Goal: Contribute content: Contribute content

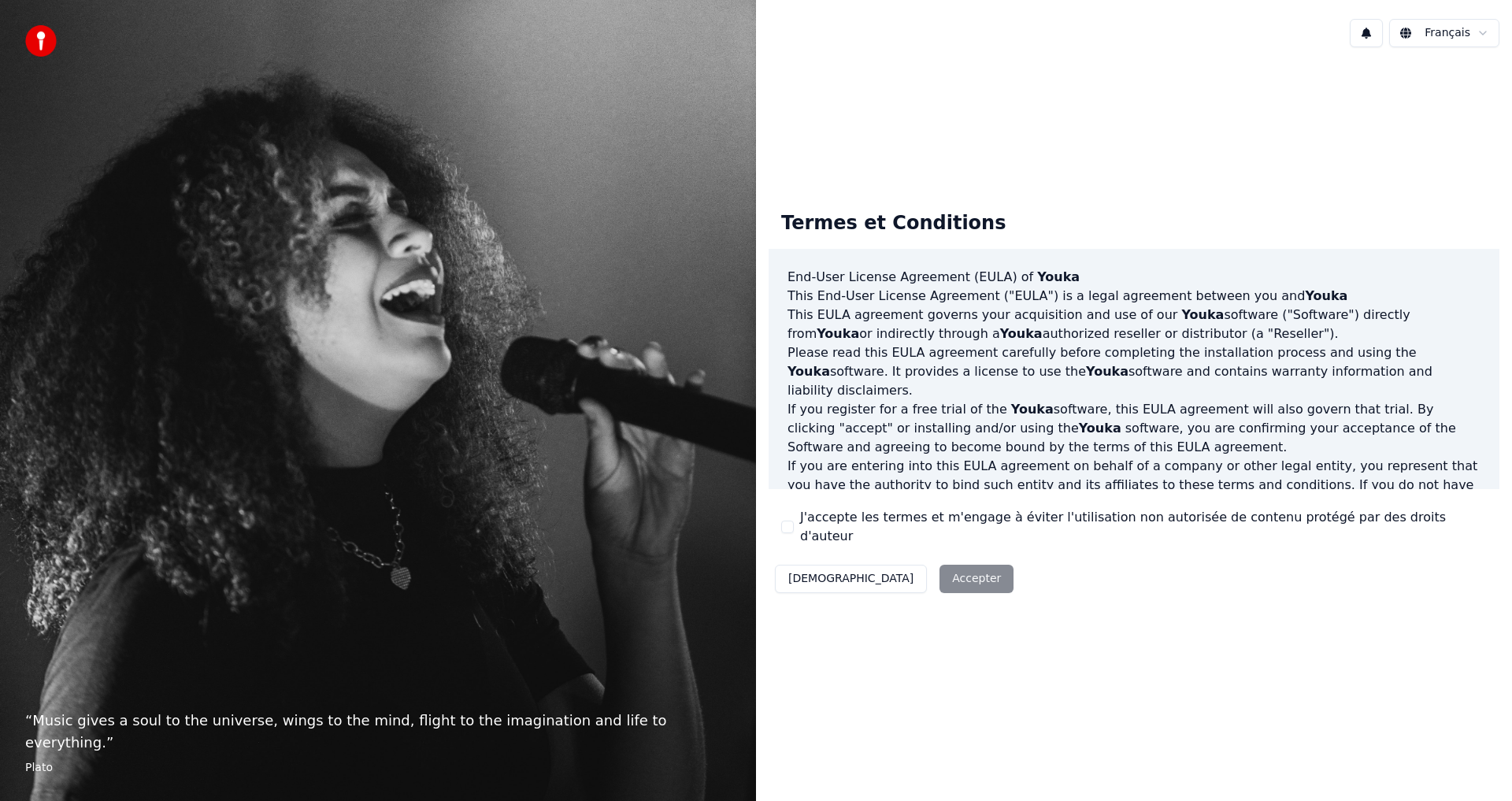
click at [883, 570] on div "Décliner Accepter" at bounding box center [894, 578] width 251 height 41
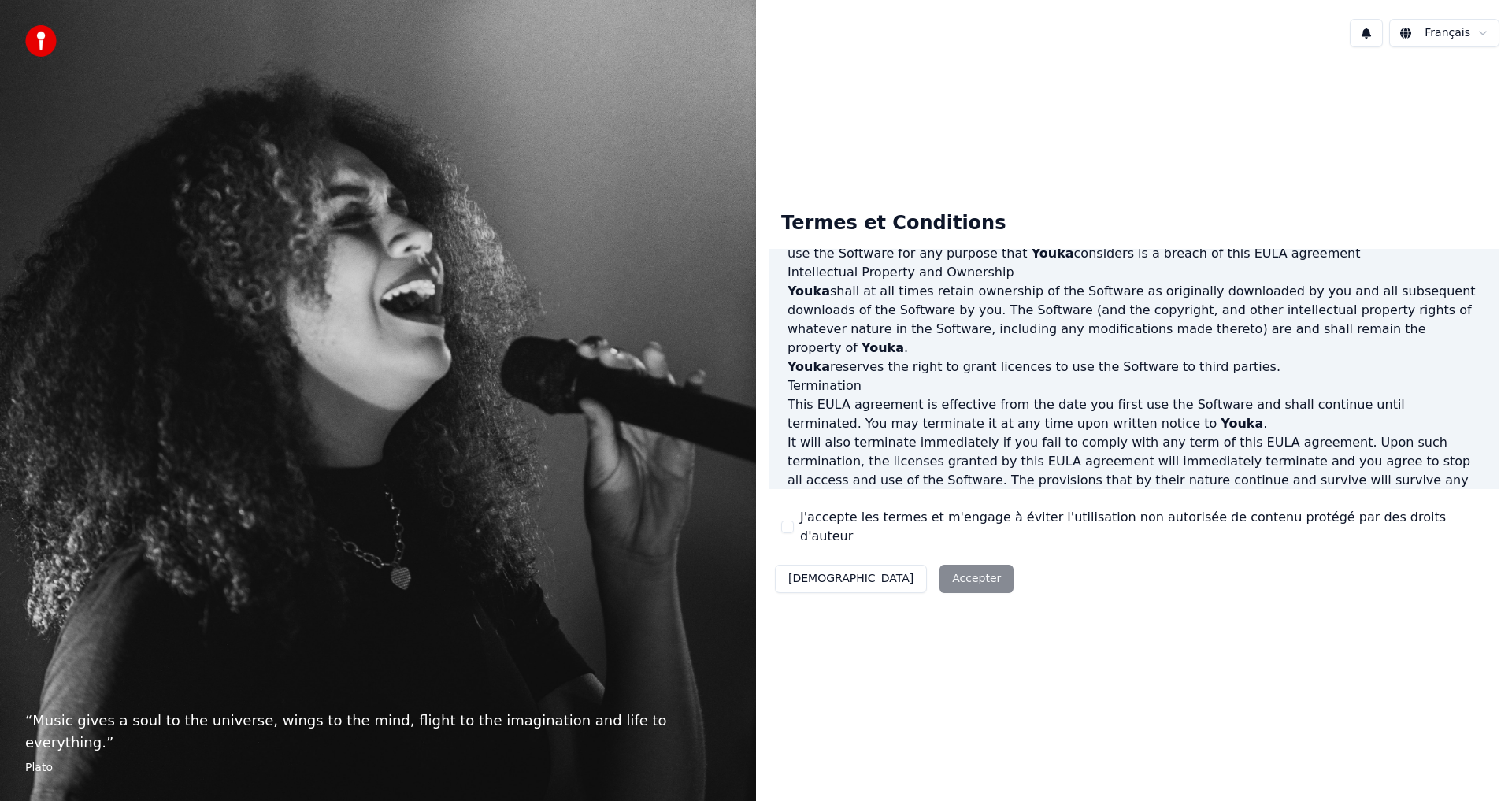
scroll to position [629, 0]
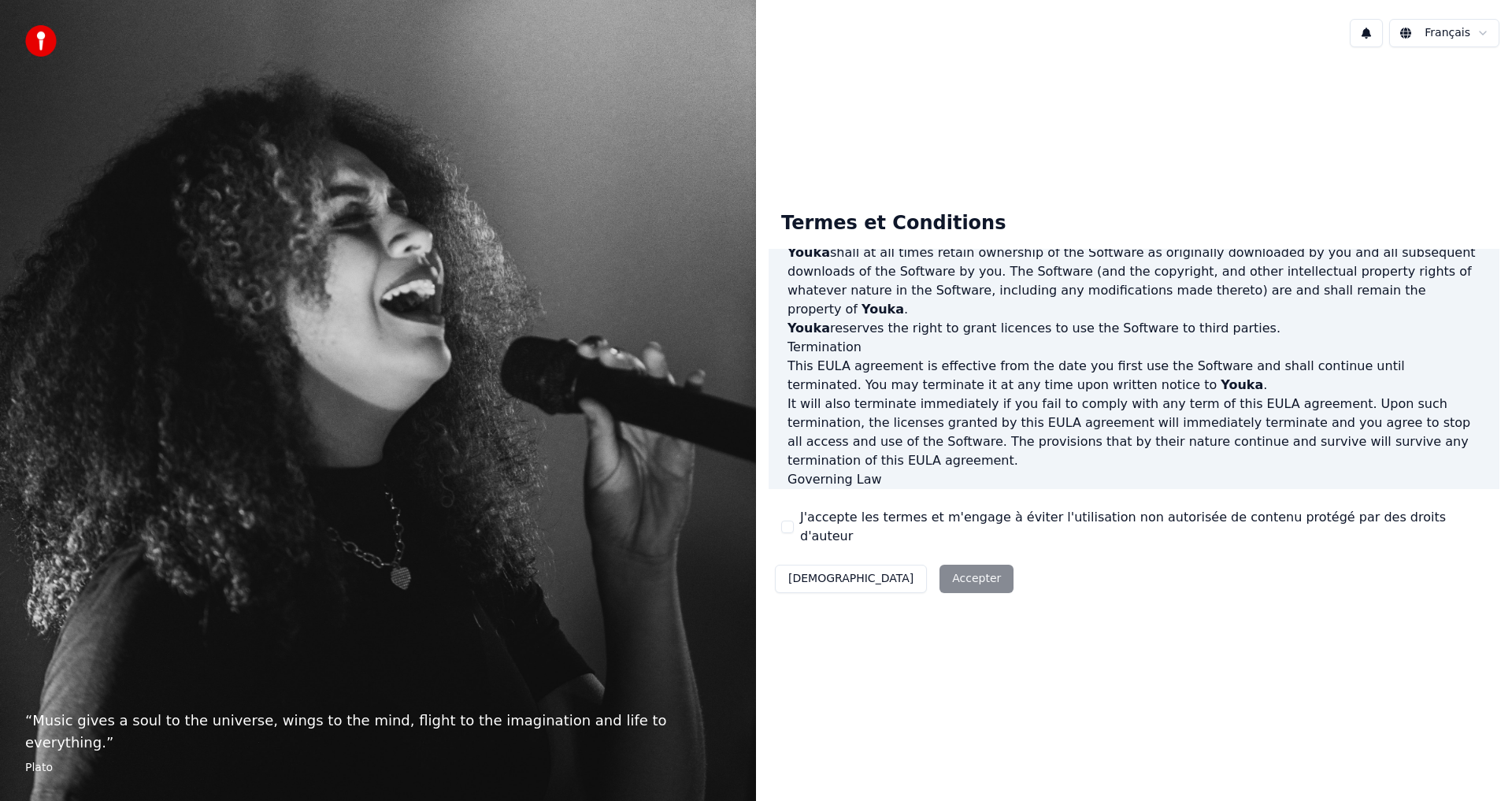
click at [816, 527] on label "J'accepte les termes et m'engage à éviter l'utilisation non autorisée de conten…" at bounding box center [1143, 526] width 686 height 38
click at [794, 527] on button "J'accepte les termes et m'engage à éviter l'utilisation non autorisée de conten…" at bounding box center [787, 526] width 13 height 13
click at [939, 565] on button "Accepter" at bounding box center [976, 578] width 74 height 28
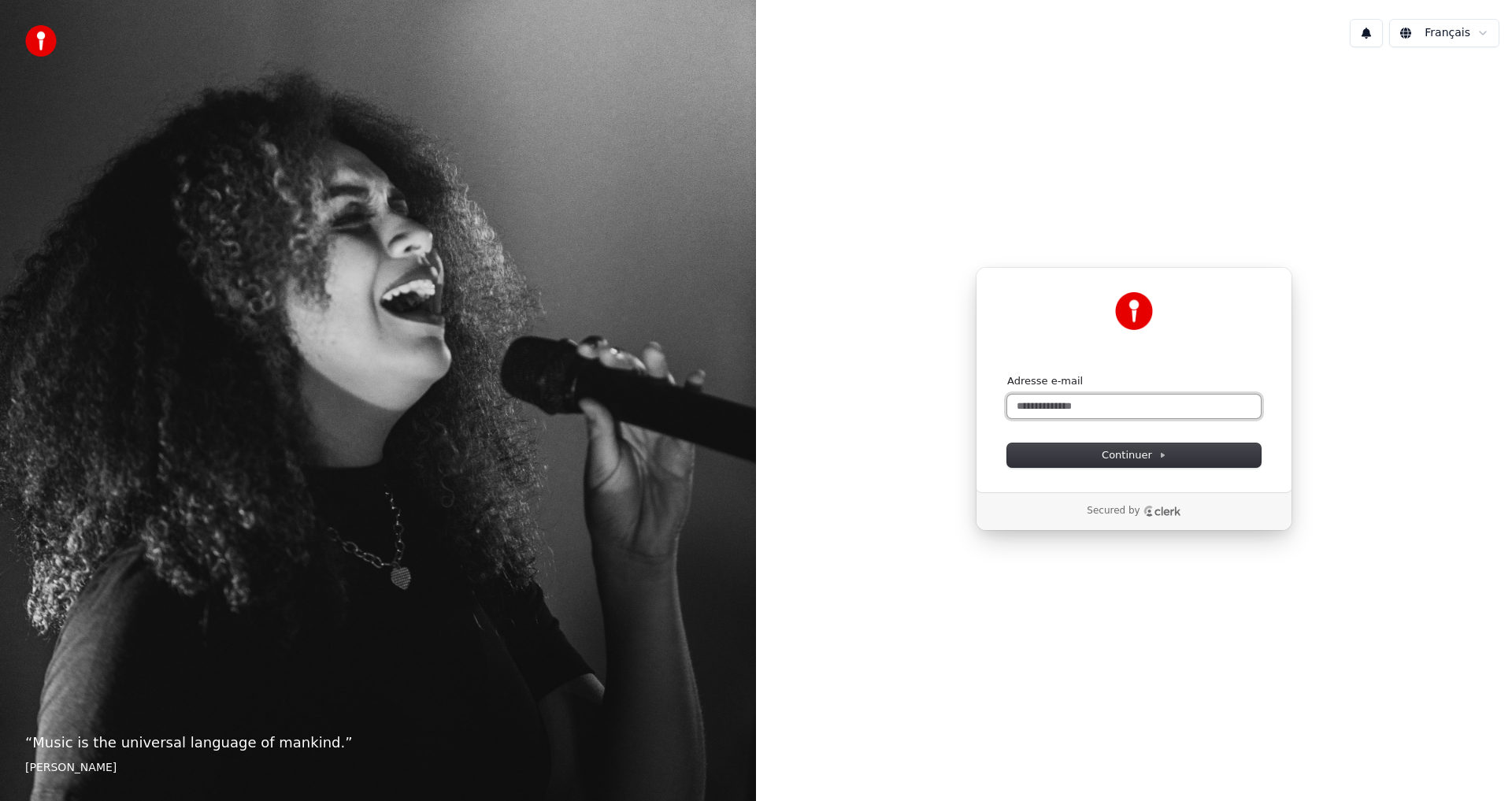
click at [1083, 403] on input "Adresse e-mail" at bounding box center [1134, 406] width 254 height 23
click at [1136, 455] on span "Continuer" at bounding box center [1134, 455] width 65 height 14
type input "**********"
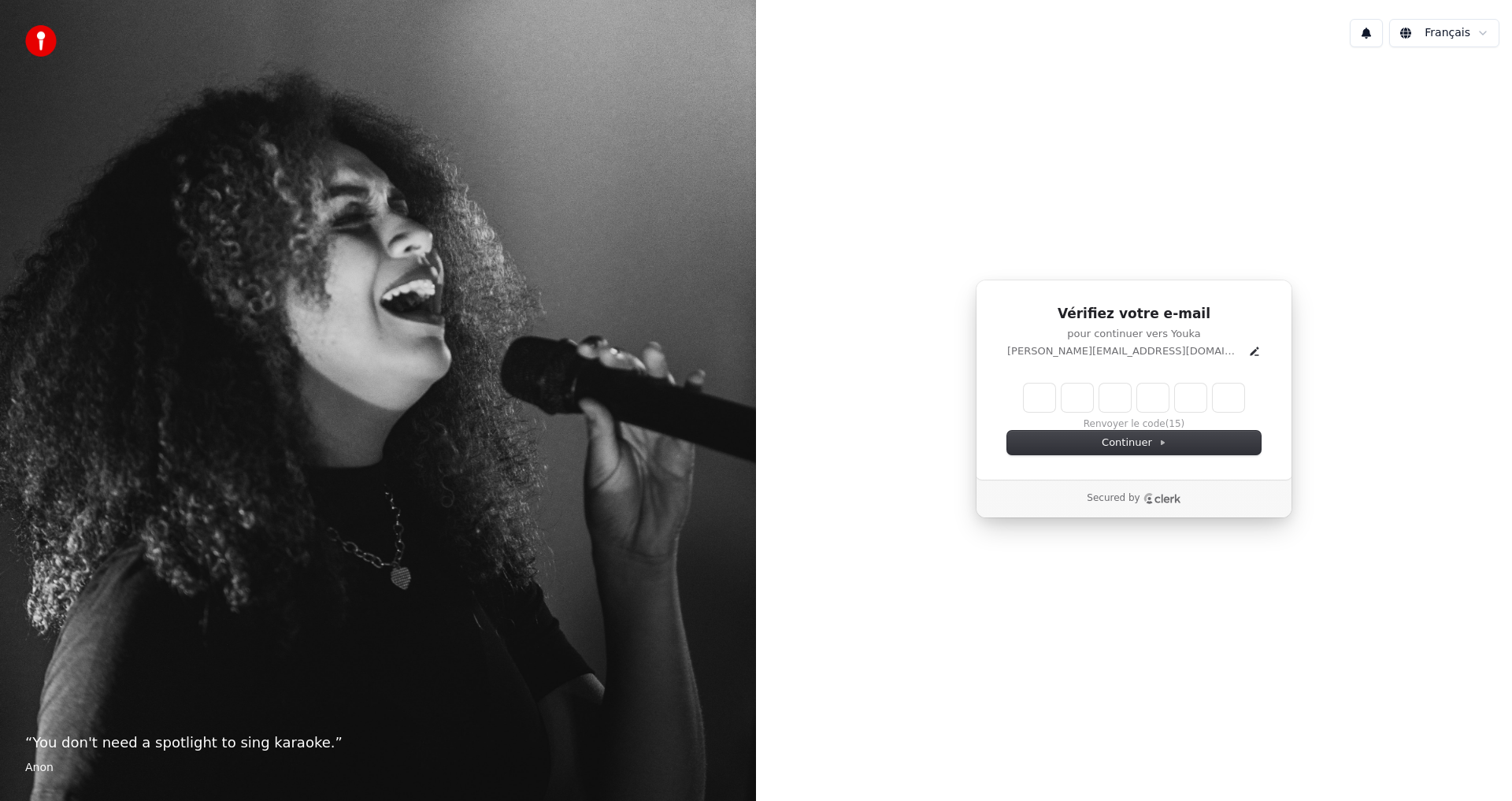
click at [1031, 384] on input "Enter verification code" at bounding box center [1134, 397] width 220 height 28
type input "******"
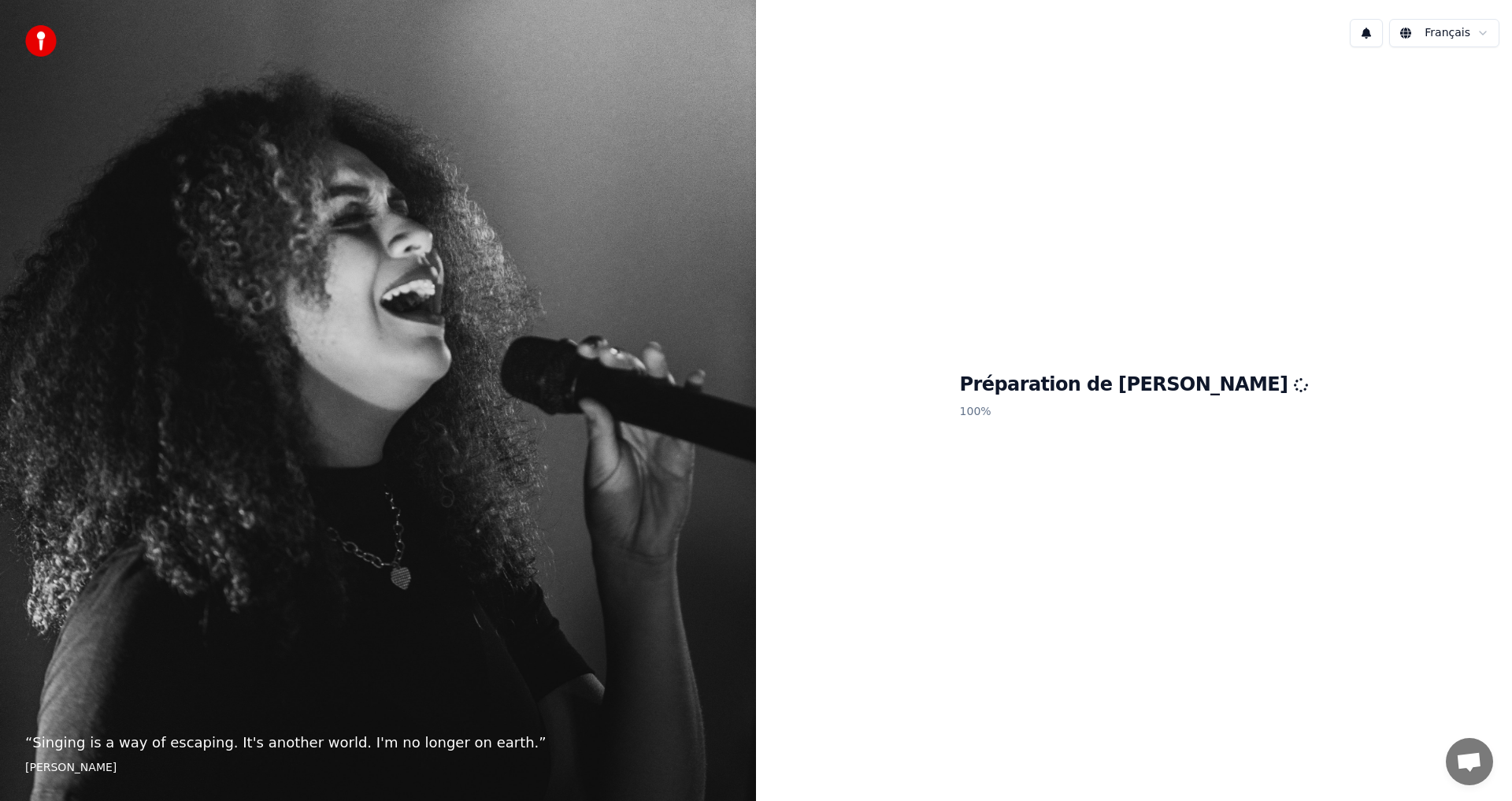
click at [1481, 34] on html "“ Singing is a way of escaping. It's another world. I'm no longer on earth. ” E…" at bounding box center [756, 400] width 1512 height 801
click at [1106, 261] on div "Préparation de Youka 100 %" at bounding box center [1134, 399] width 756 height 677
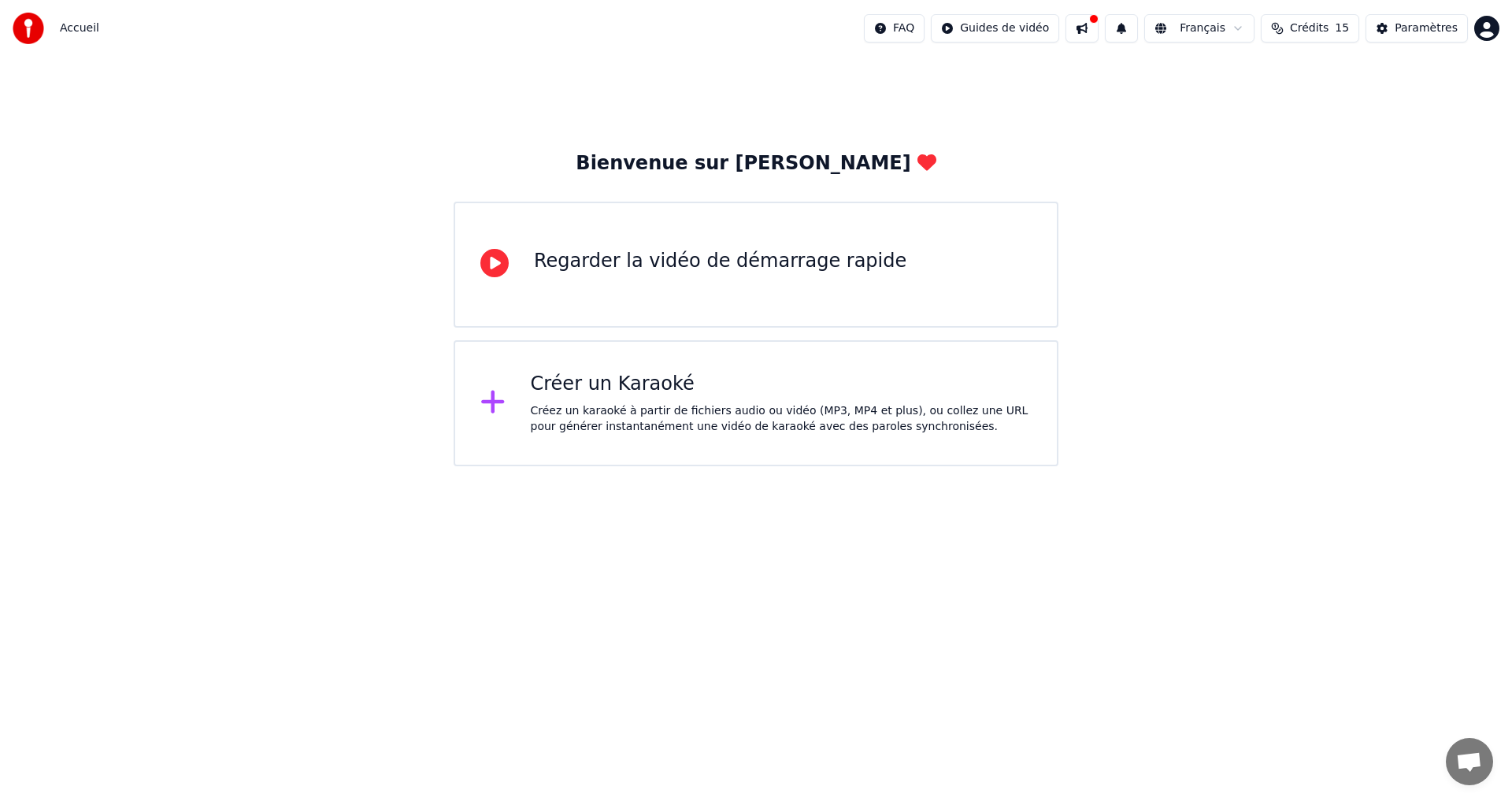
click at [490, 262] on icon at bounding box center [494, 262] width 28 height 28
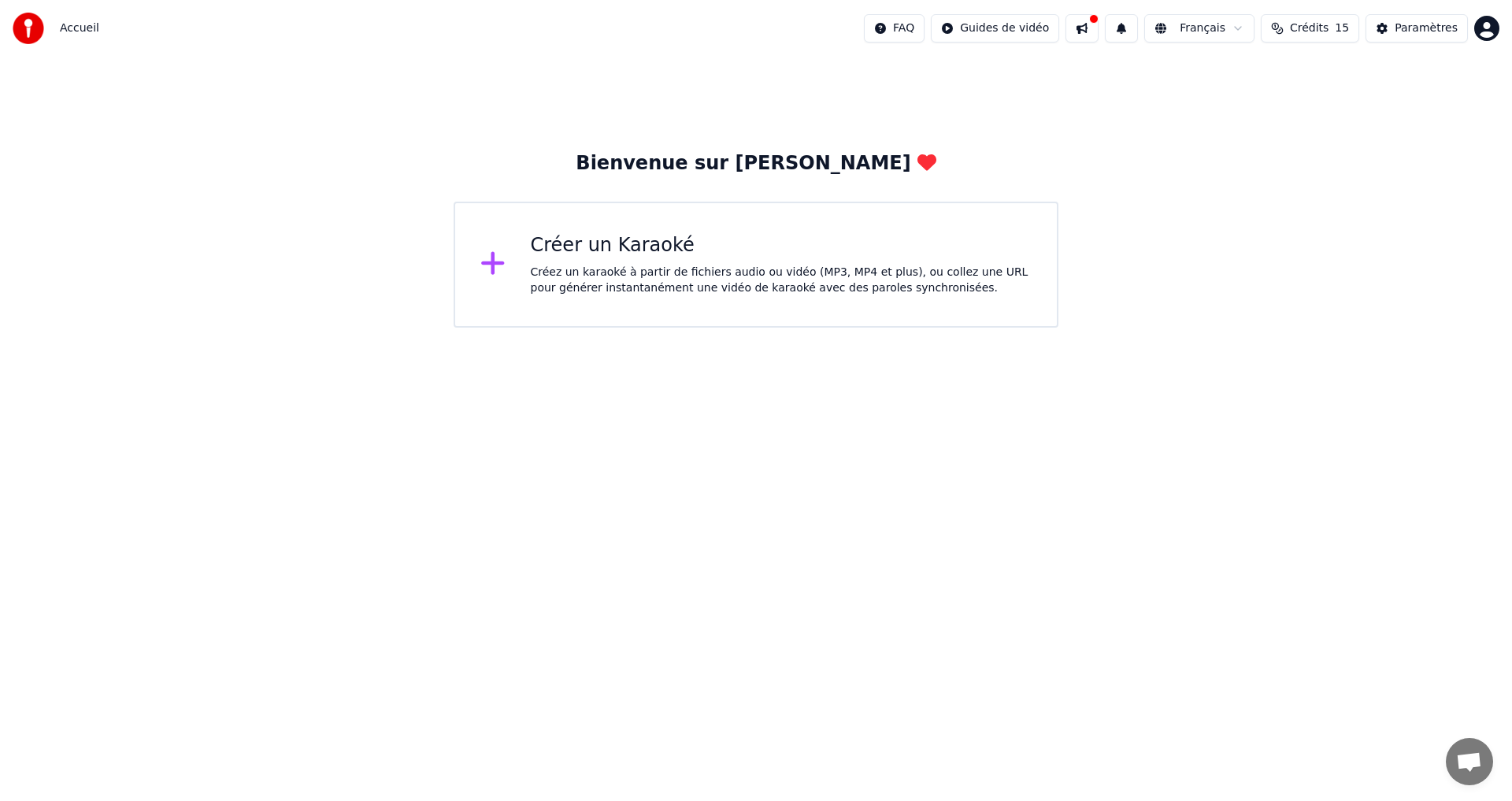
click at [490, 267] on icon at bounding box center [492, 263] width 23 height 23
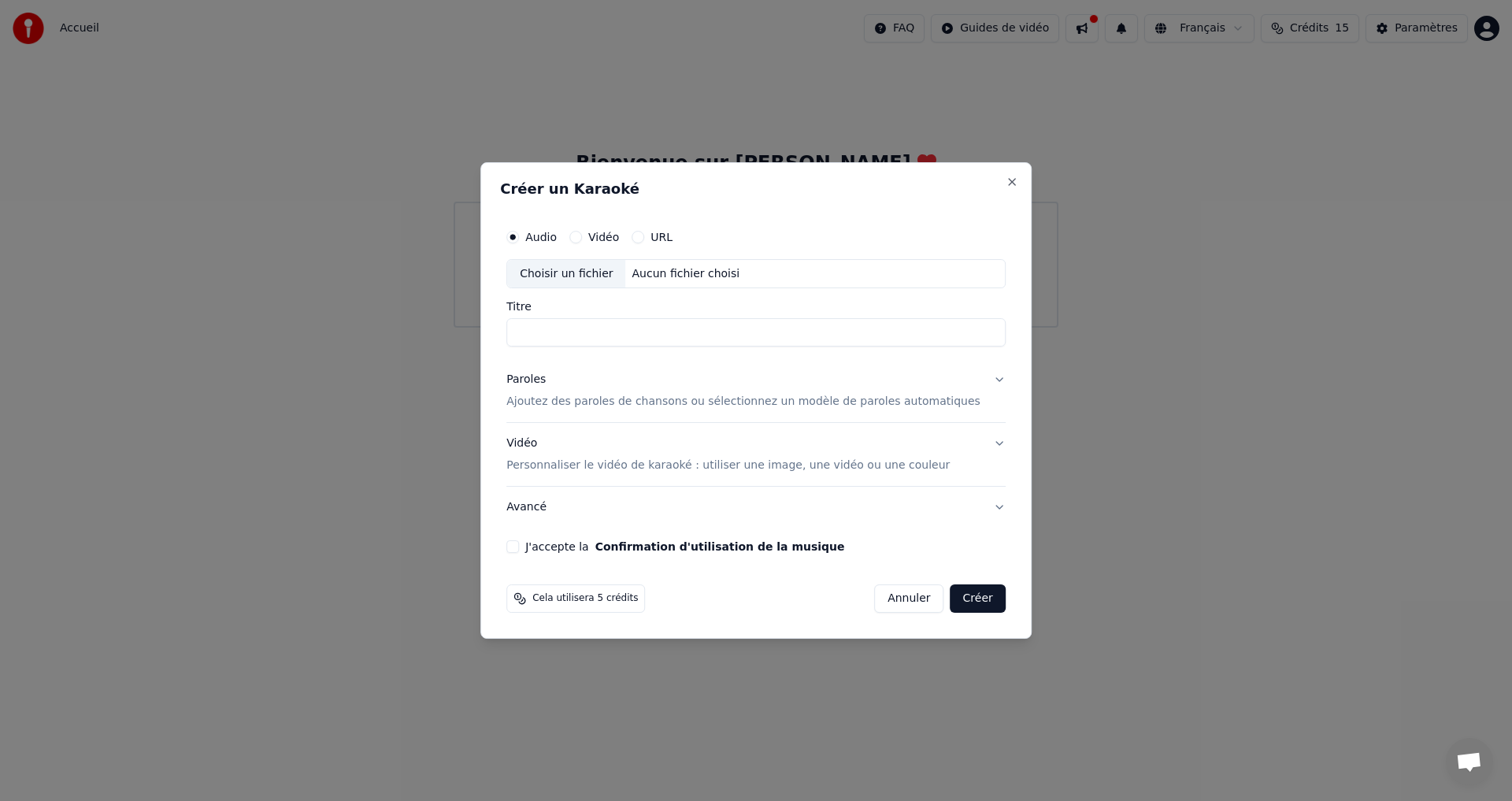
click at [597, 272] on div "Choisir un fichier" at bounding box center [566, 273] width 118 height 28
type input "**********"
click at [557, 403] on p "Ajoutez des paroles de chansons ou sélectionnez un modèle de paroles automatiqu…" at bounding box center [743, 402] width 474 height 15
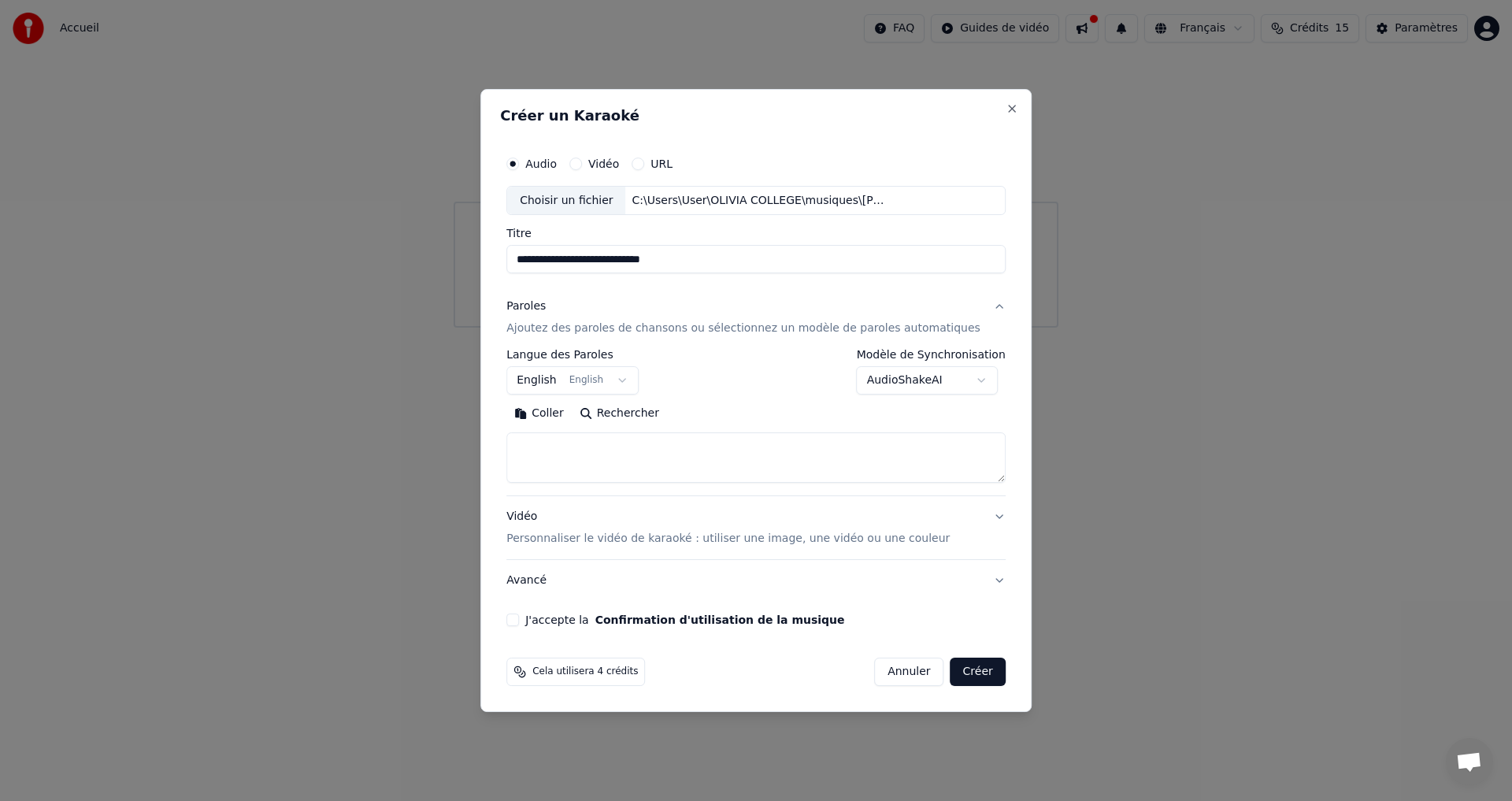
click at [637, 378] on button "English English" at bounding box center [573, 380] width 132 height 28
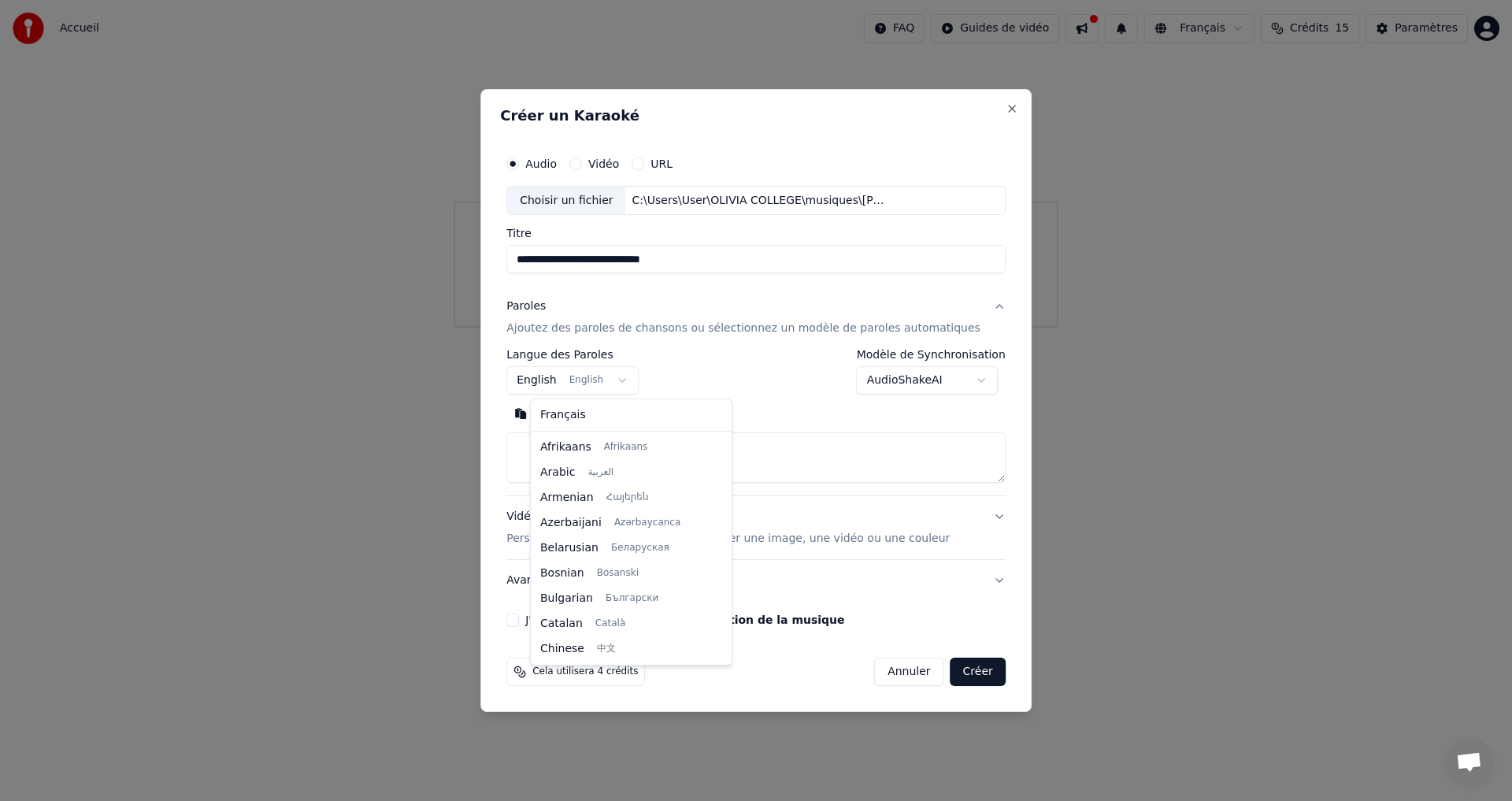
scroll to position [126, 0]
select select "**"
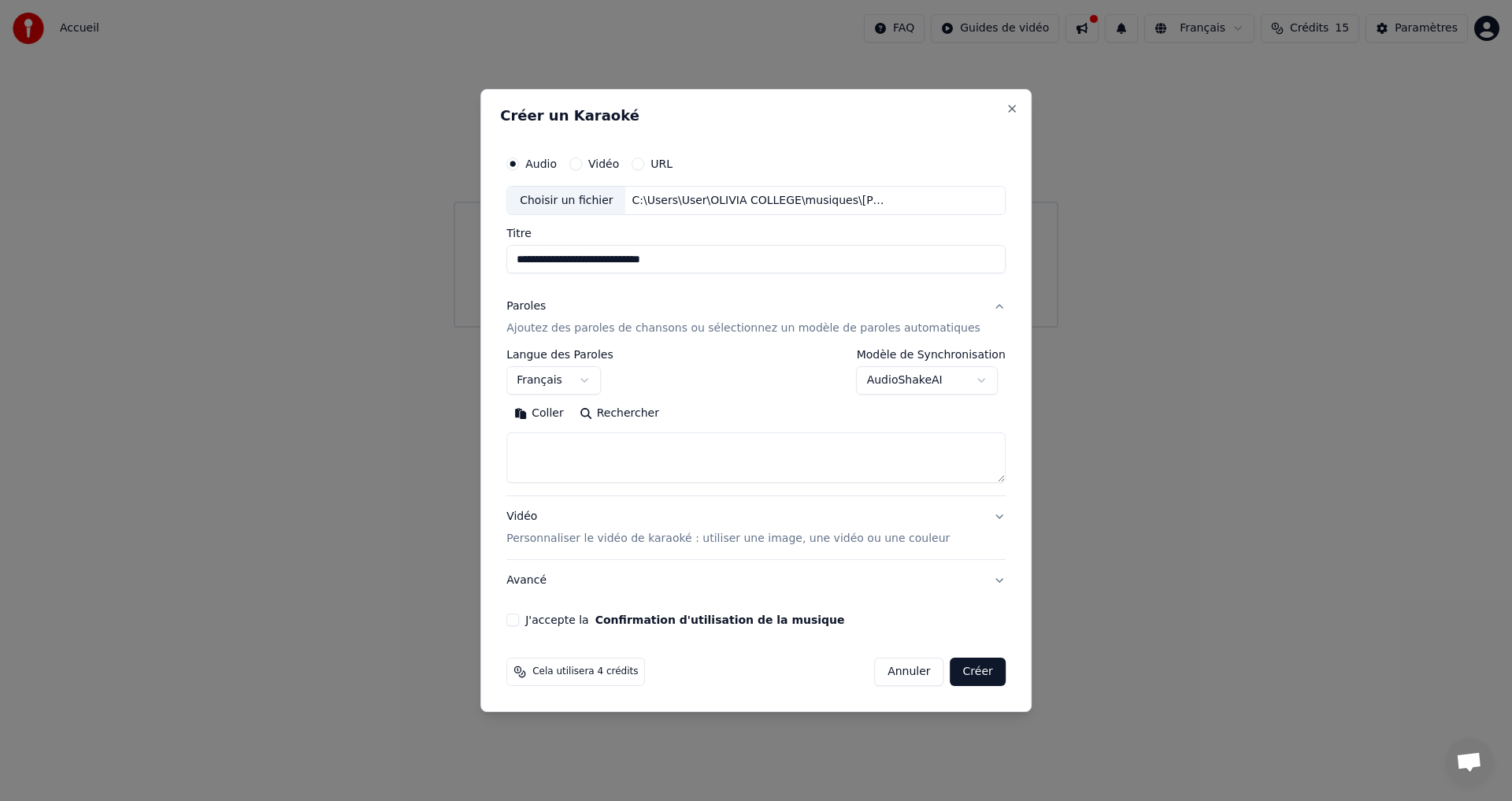
click at [636, 461] on textarea at bounding box center [756, 458] width 499 height 50
click at [567, 412] on button "Coller" at bounding box center [540, 414] width 66 height 25
click at [579, 463] on textarea at bounding box center [733, 458] width 452 height 50
click at [545, 461] on textarea at bounding box center [733, 458] width 452 height 50
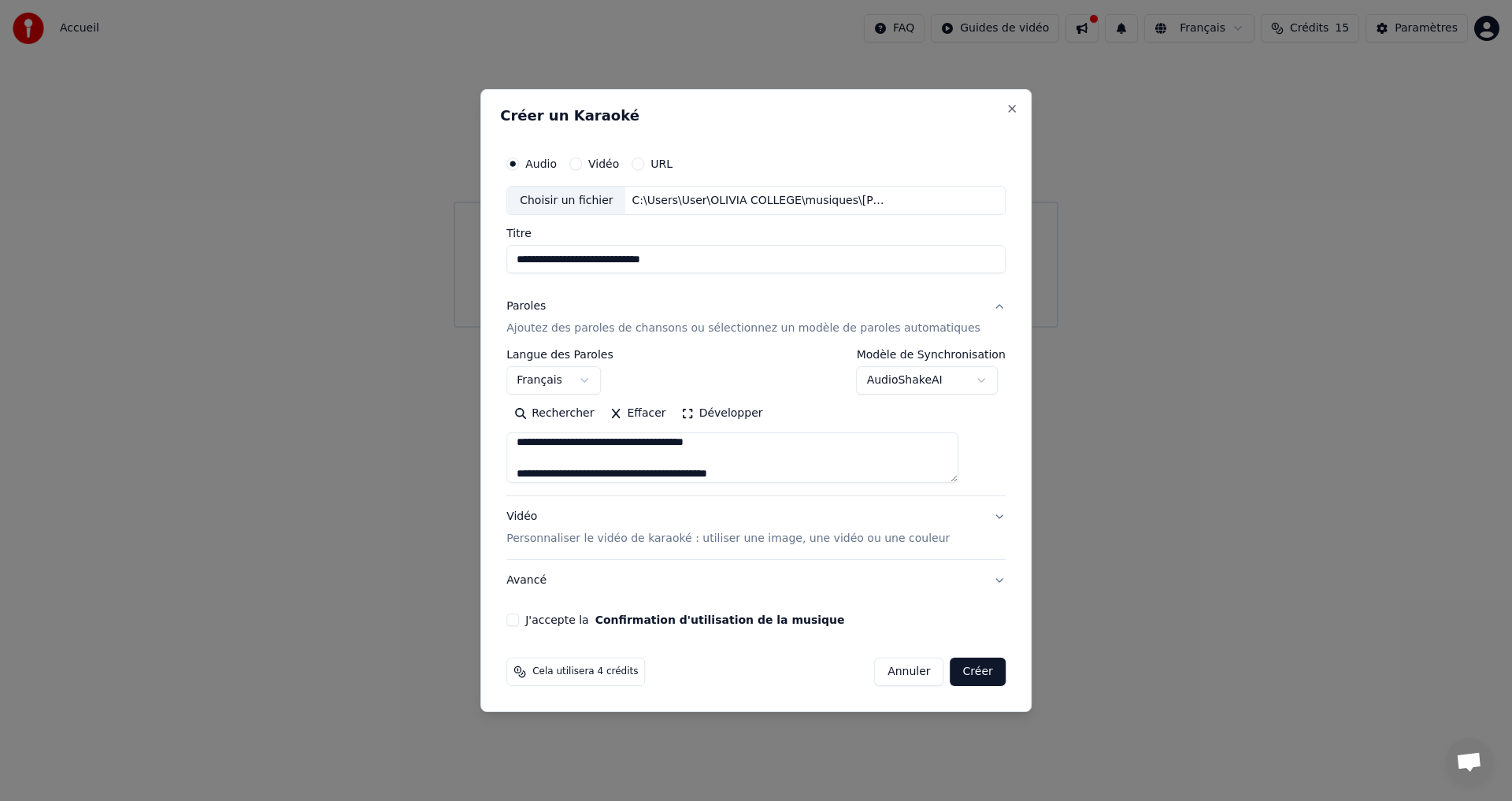
scroll to position [220, 0]
click at [579, 447] on textarea at bounding box center [733, 458] width 452 height 50
drag, startPoint x: 856, startPoint y: 467, endPoint x: 609, endPoint y: 422, distance: 251.1
click at [609, 423] on div "Rechercher Effacer Développer" at bounding box center [756, 442] width 499 height 82
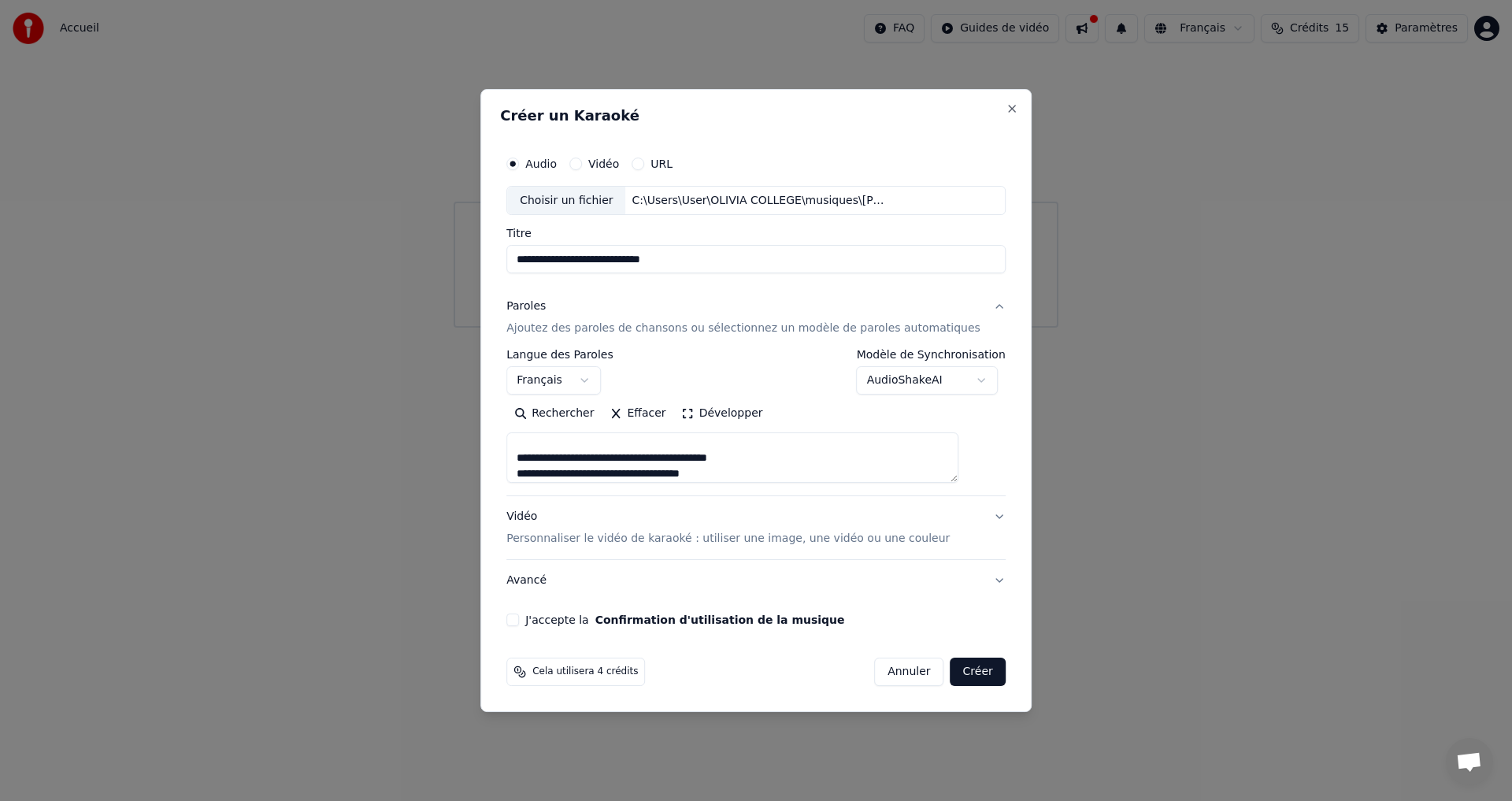
scroll to position [212, 0]
click at [901, 451] on textarea at bounding box center [733, 458] width 452 height 50
drag, startPoint x: 849, startPoint y: 463, endPoint x: 732, endPoint y: 463, distance: 117.0
click at [732, 463] on textarea at bounding box center [733, 458] width 452 height 50
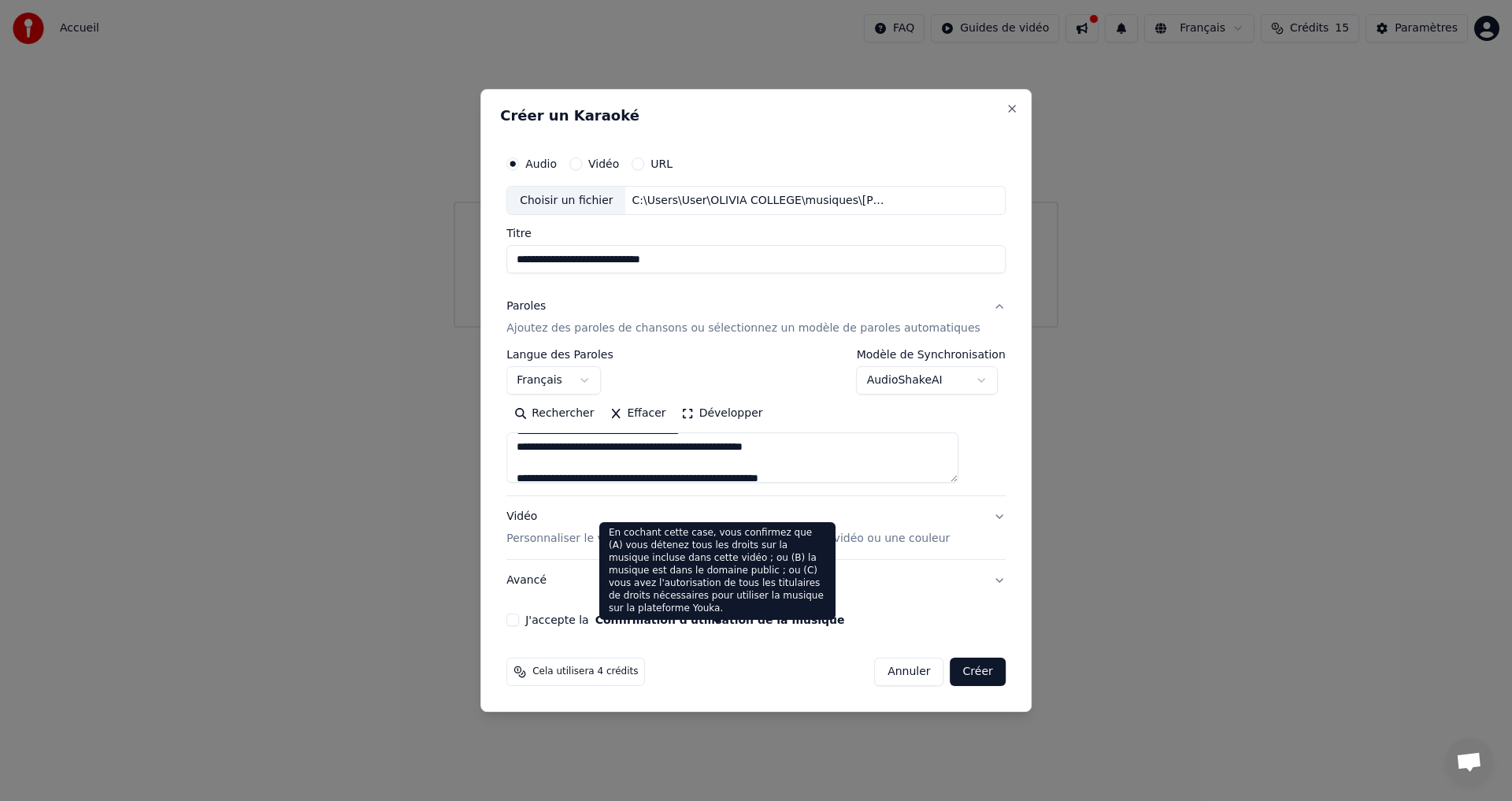
type textarea "**********"
click at [623, 619] on button "Confirmation d'utilisation de la musique" at bounding box center [720, 619] width 250 height 11
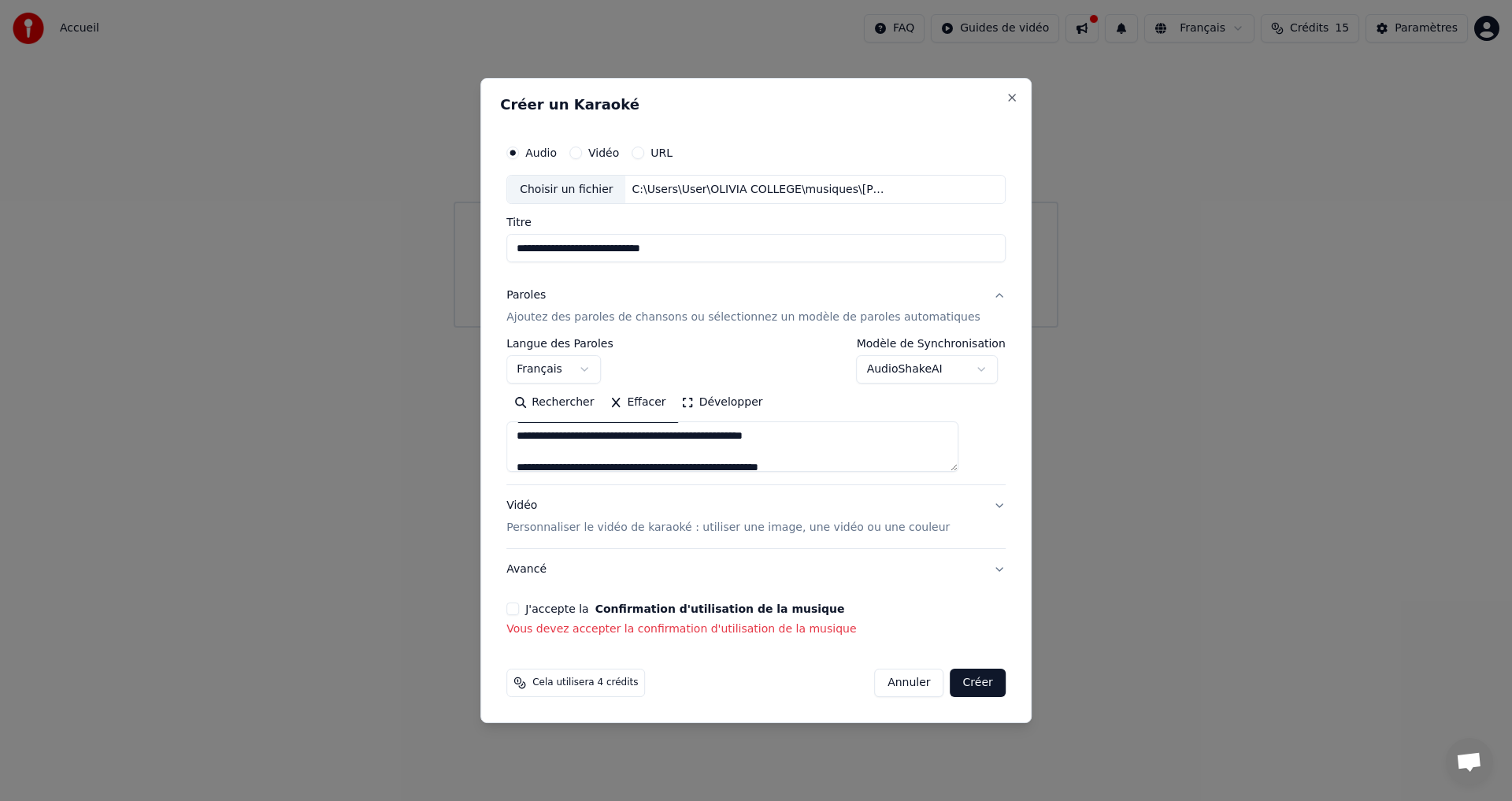
click at [519, 612] on button "J'accepte la Confirmation d'utilisation de la musique" at bounding box center [513, 608] width 13 height 13
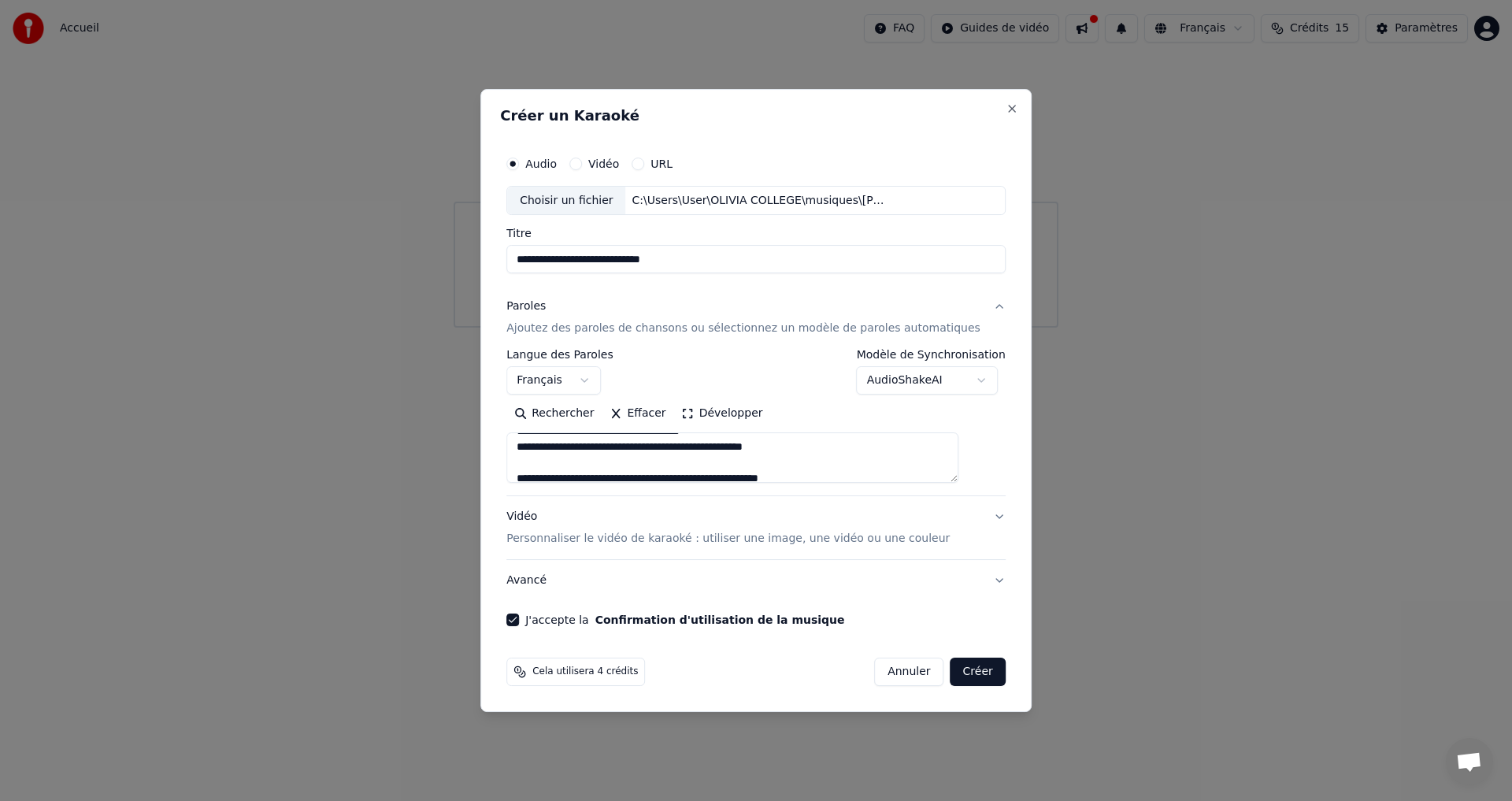
click at [970, 670] on button "Créer" at bounding box center [978, 671] width 55 height 28
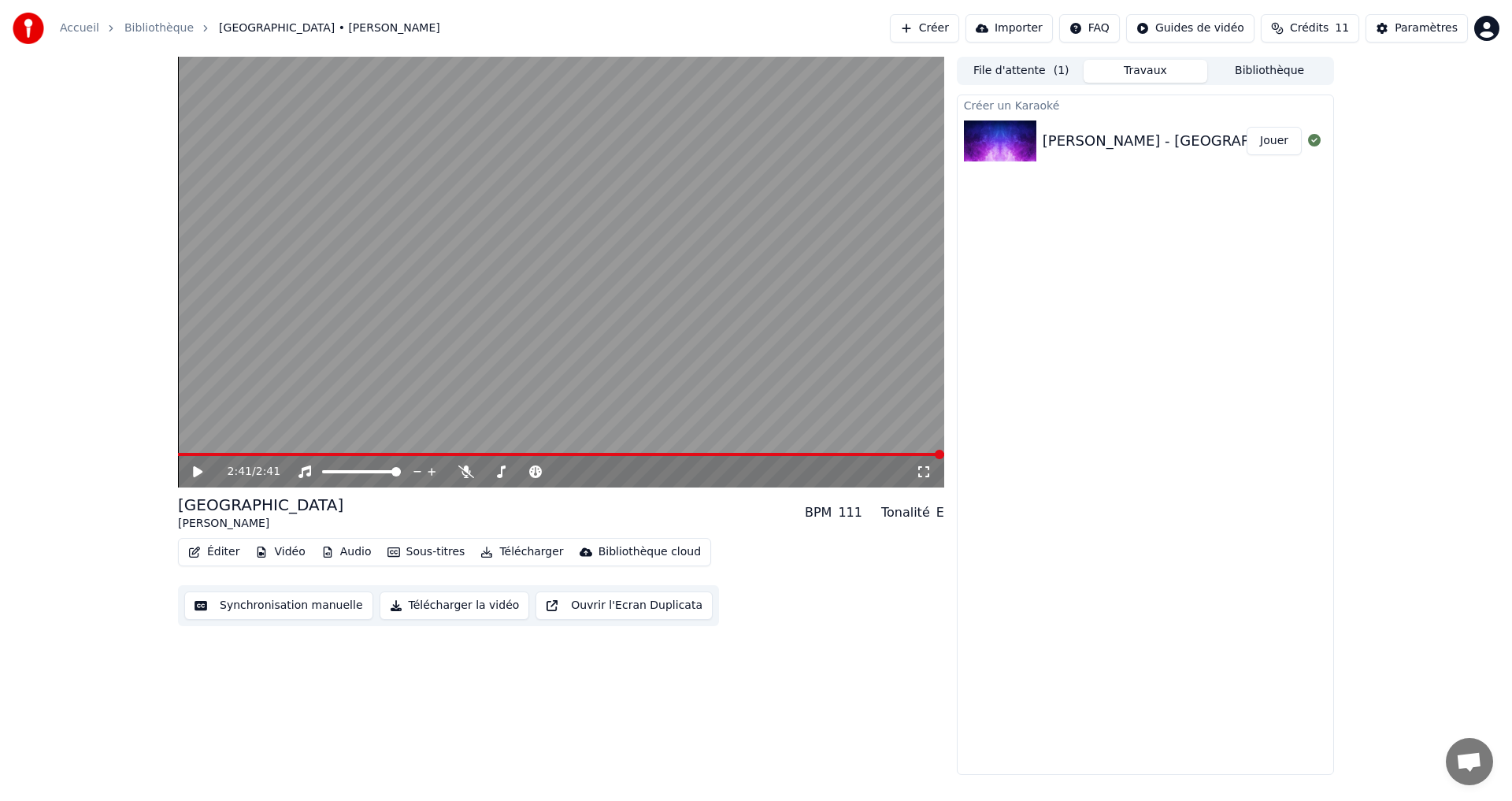
click at [1028, 69] on button "File d'attente ( 1 )" at bounding box center [1022, 71] width 125 height 23
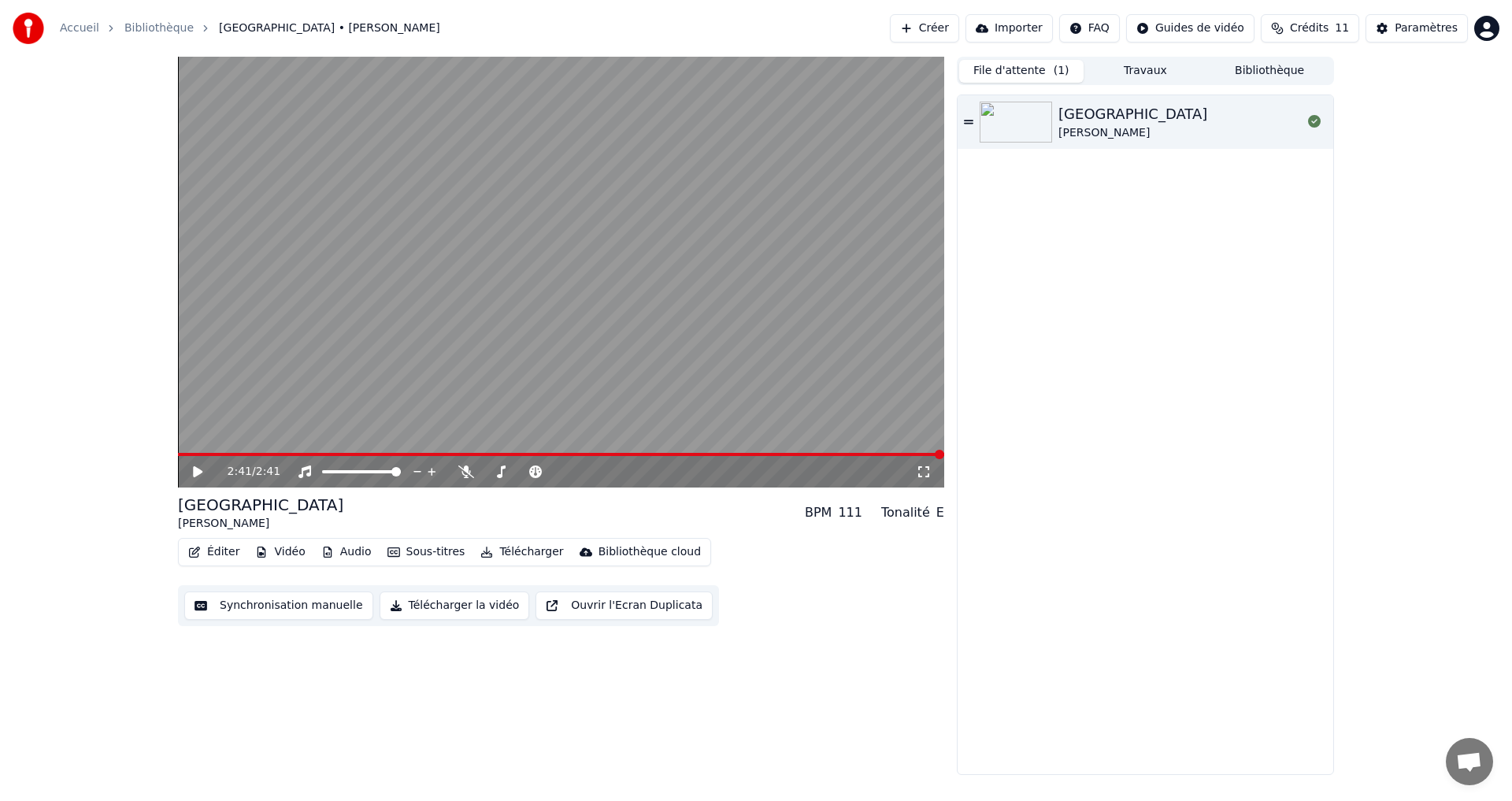
click at [963, 121] on div "Les Champs-Elysées [PERSON_NAME]" at bounding box center [1145, 122] width 376 height 53
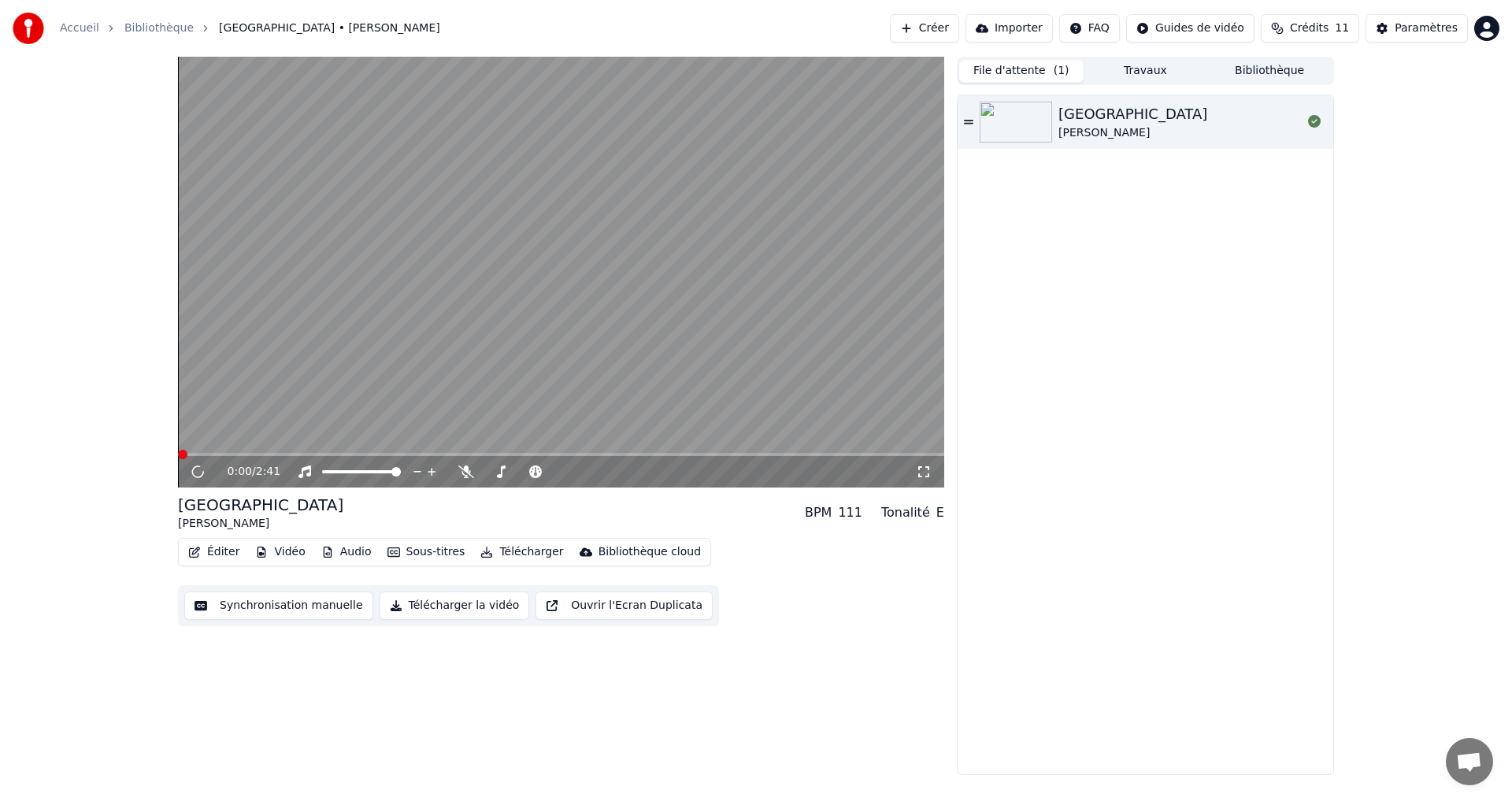
click at [1109, 114] on div "[GEOGRAPHIC_DATA]" at bounding box center [1133, 114] width 149 height 22
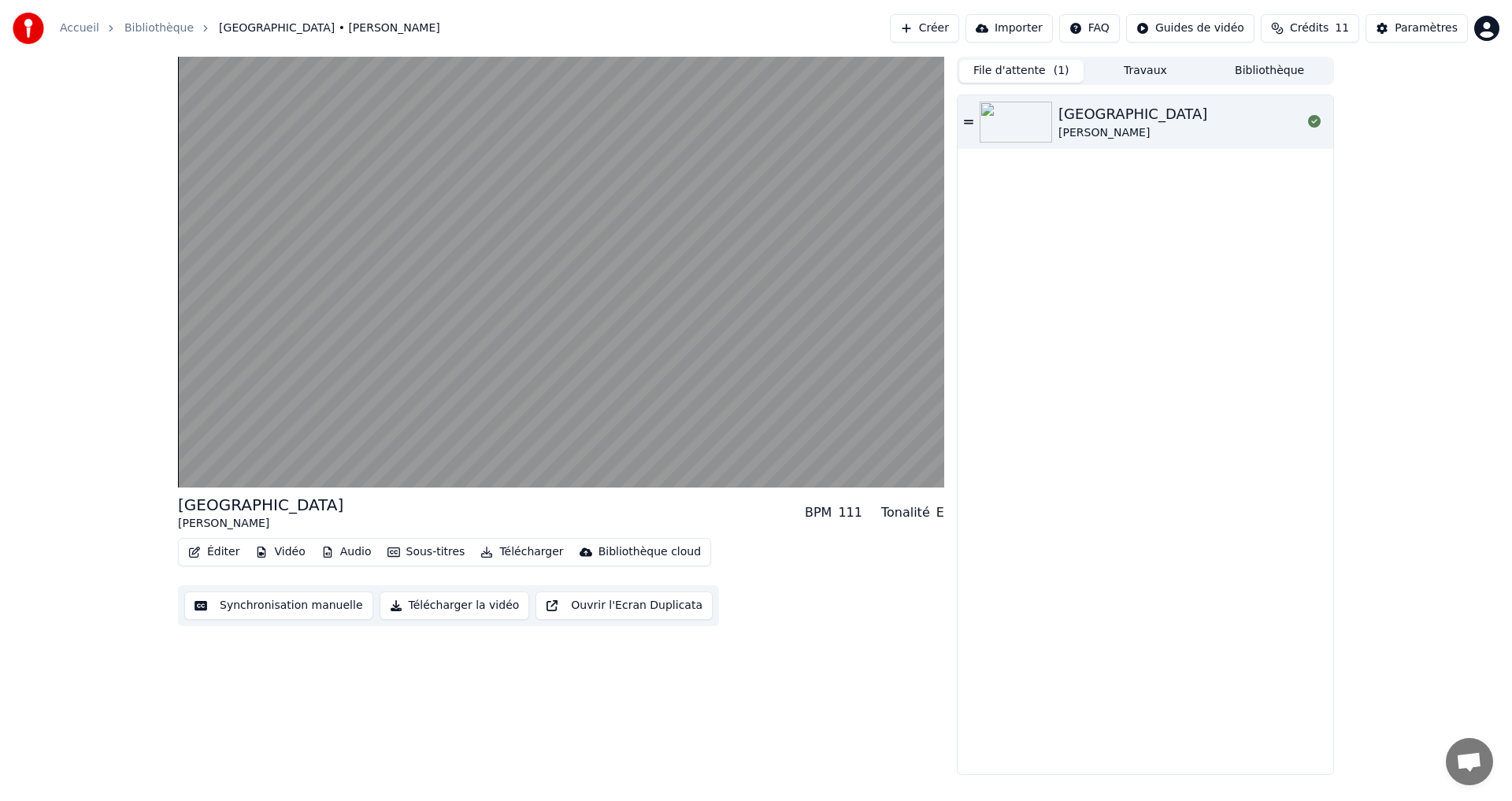
click at [1020, 69] on button "File d'attente ( 1 )" at bounding box center [1022, 71] width 125 height 23
click at [1140, 109] on div "[GEOGRAPHIC_DATA]" at bounding box center [1133, 114] width 149 height 22
click at [1157, 69] on button "Travaux" at bounding box center [1145, 71] width 125 height 23
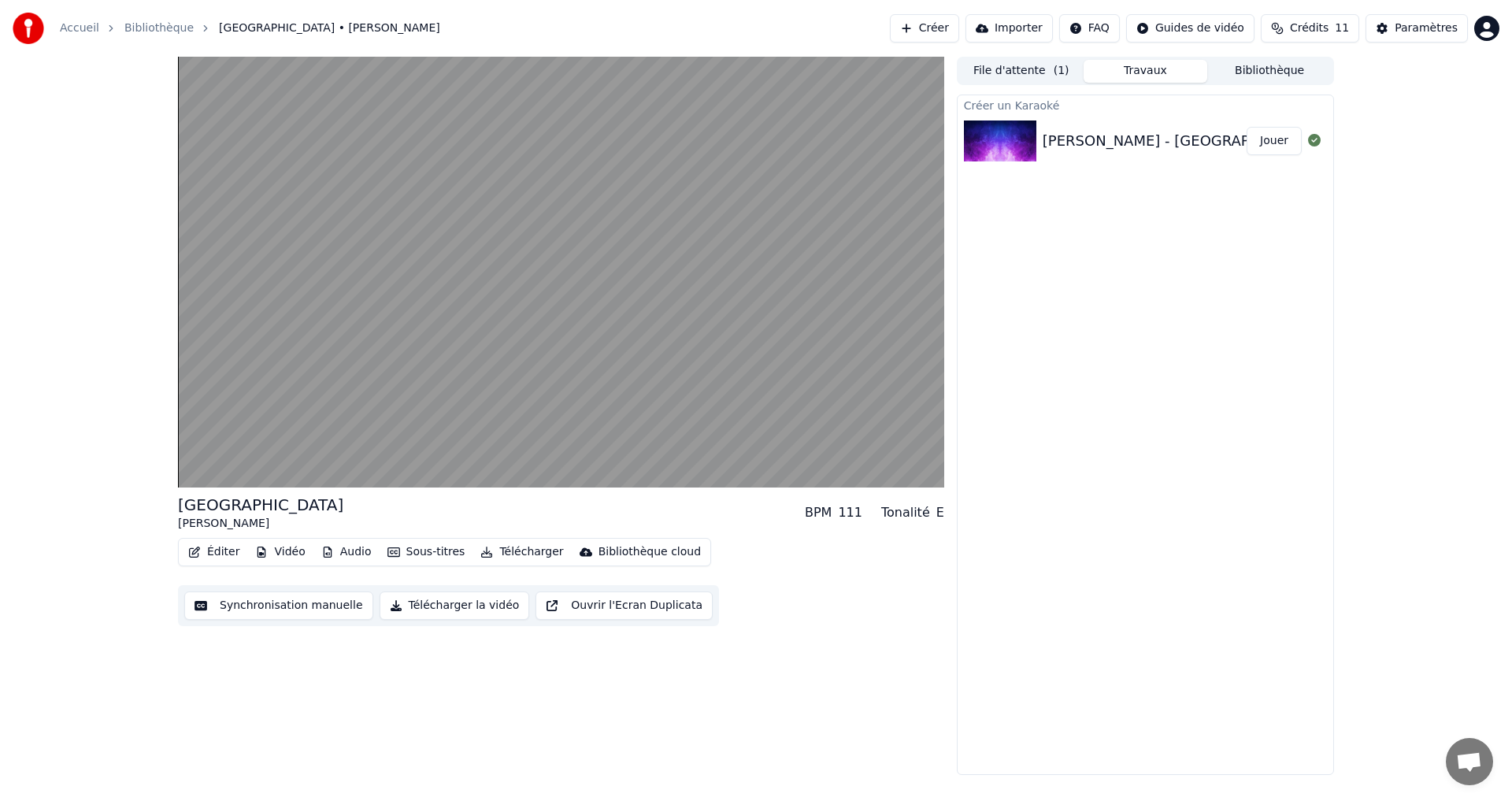
click at [1152, 144] on div "[PERSON_NAME] - [GEOGRAPHIC_DATA]" at bounding box center [1183, 141] width 281 height 22
click at [1277, 137] on button "Jouer" at bounding box center [1274, 140] width 55 height 28
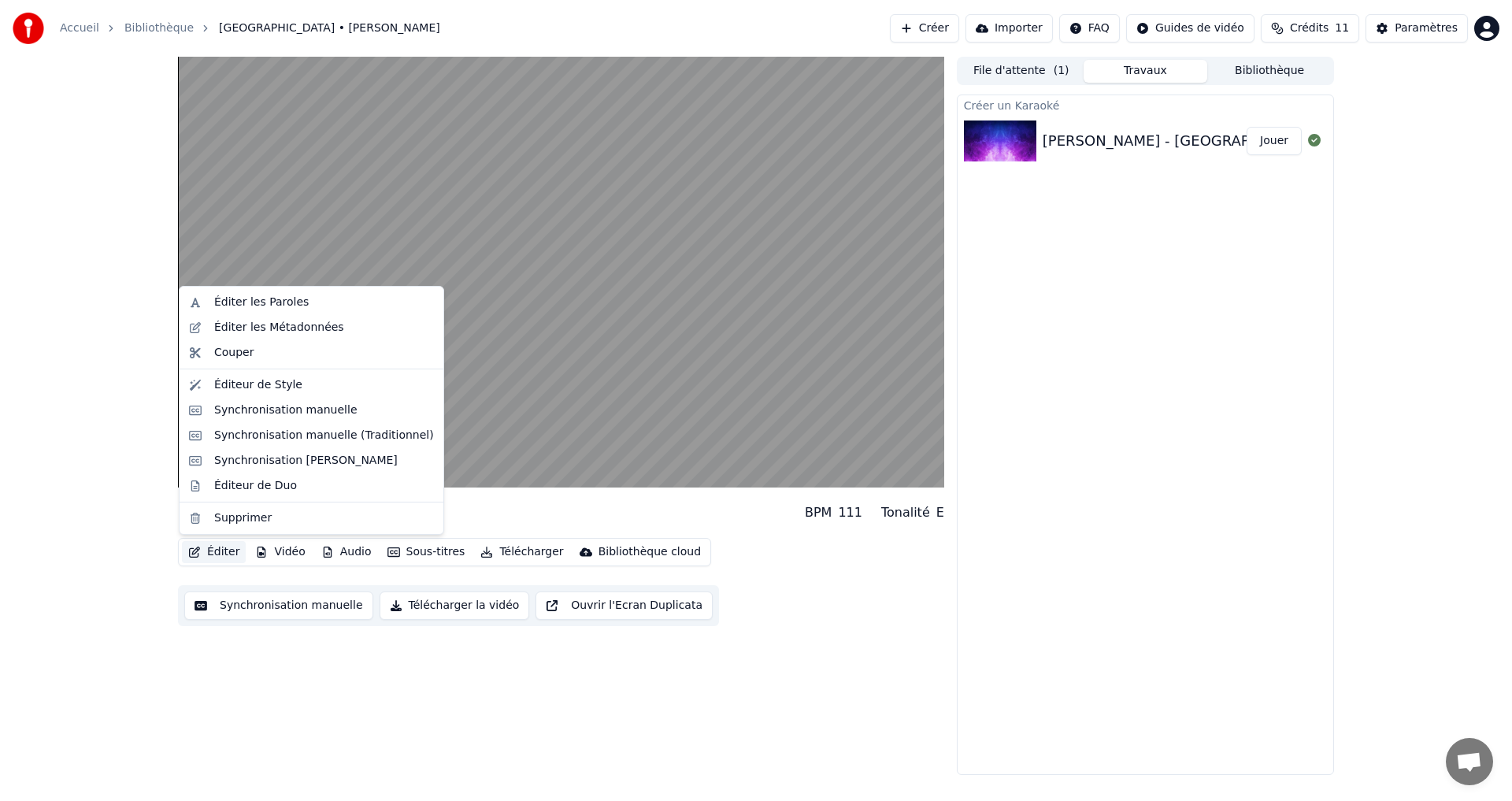
click at [219, 549] on button "Éditer" at bounding box center [213, 551] width 64 height 22
click at [247, 301] on div "Éditer les Paroles" at bounding box center [262, 302] width 95 height 15
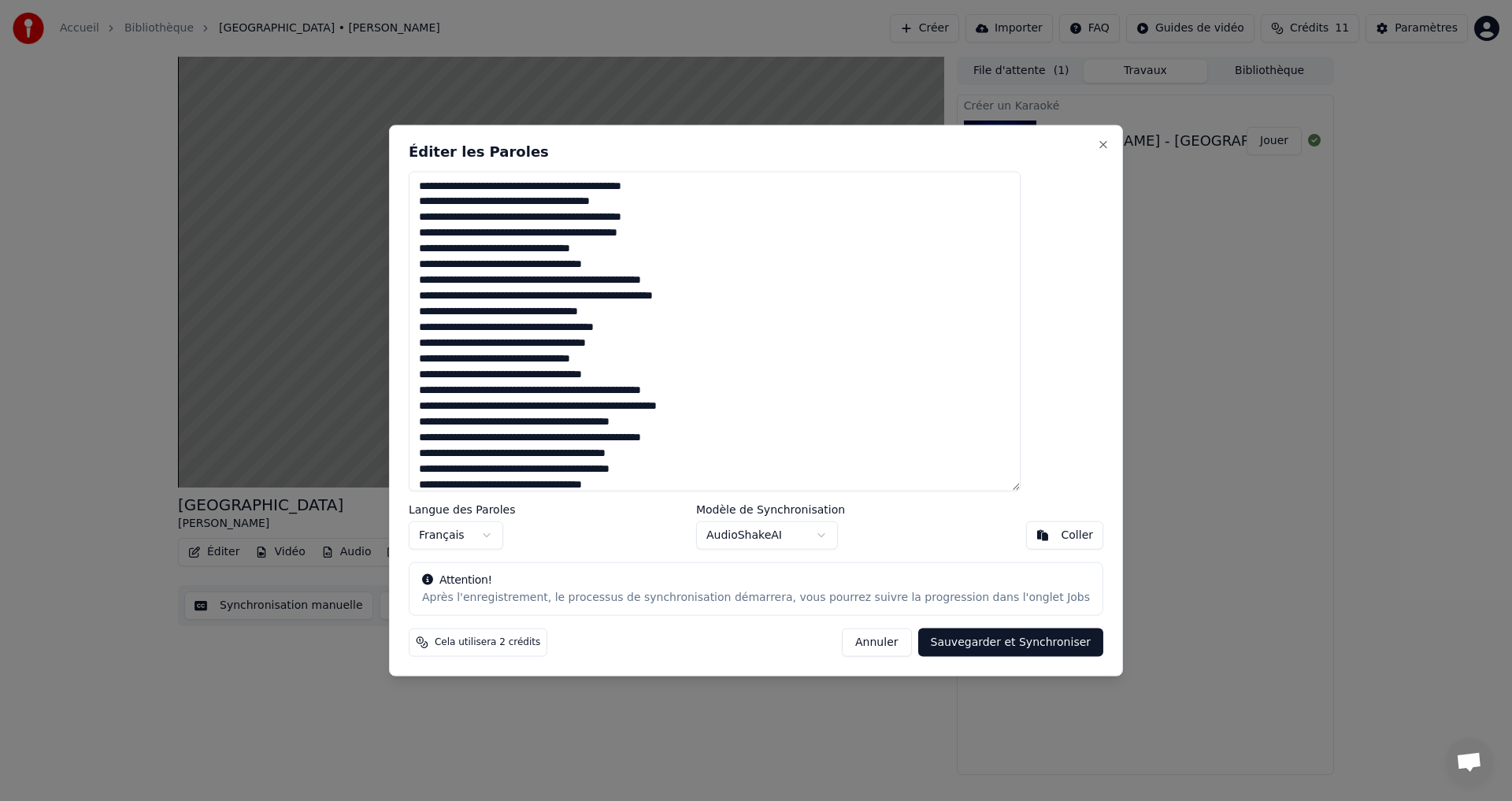
click at [700, 233] on textarea at bounding box center [714, 331] width 612 height 320
click at [538, 295] on textarea at bounding box center [714, 331] width 612 height 320
click at [541, 295] on textarea at bounding box center [714, 331] width 612 height 320
click at [701, 291] on textarea at bounding box center [714, 331] width 612 height 320
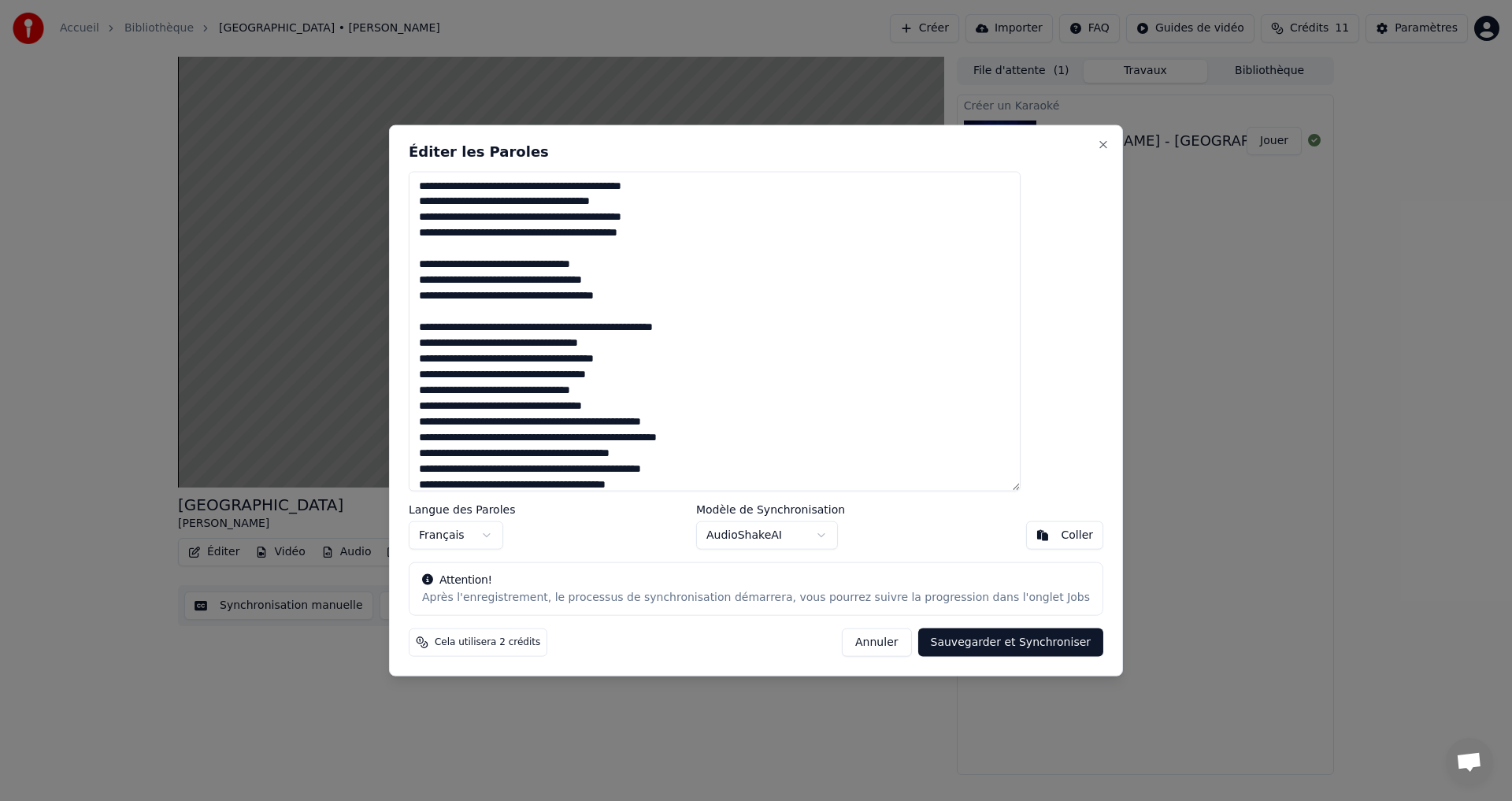
click at [651, 375] on textarea at bounding box center [714, 331] width 612 height 320
click at [541, 434] on textarea at bounding box center [714, 331] width 612 height 320
click at [692, 437] on textarea at bounding box center [714, 331] width 612 height 320
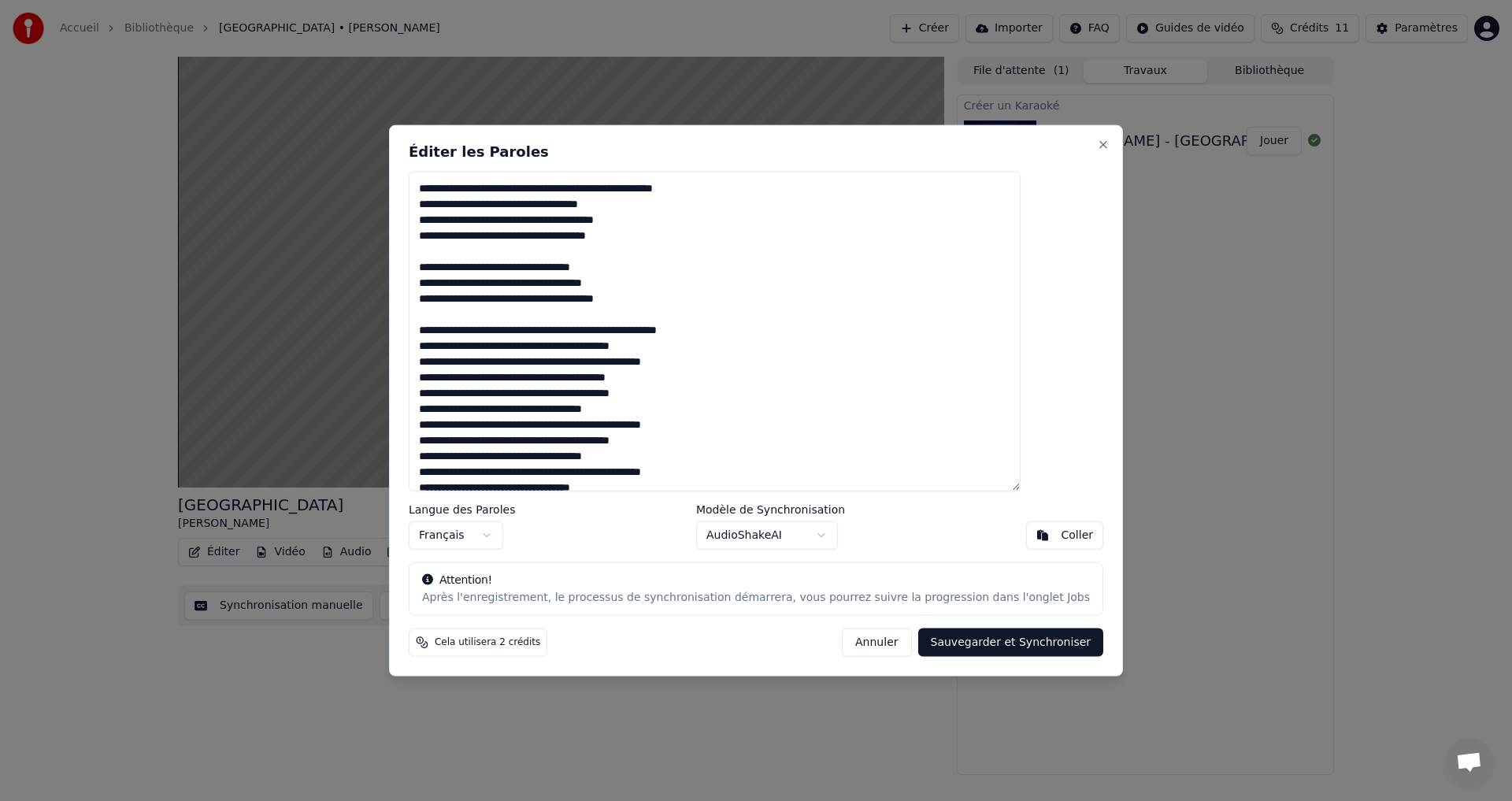
scroll to position [151, 0]
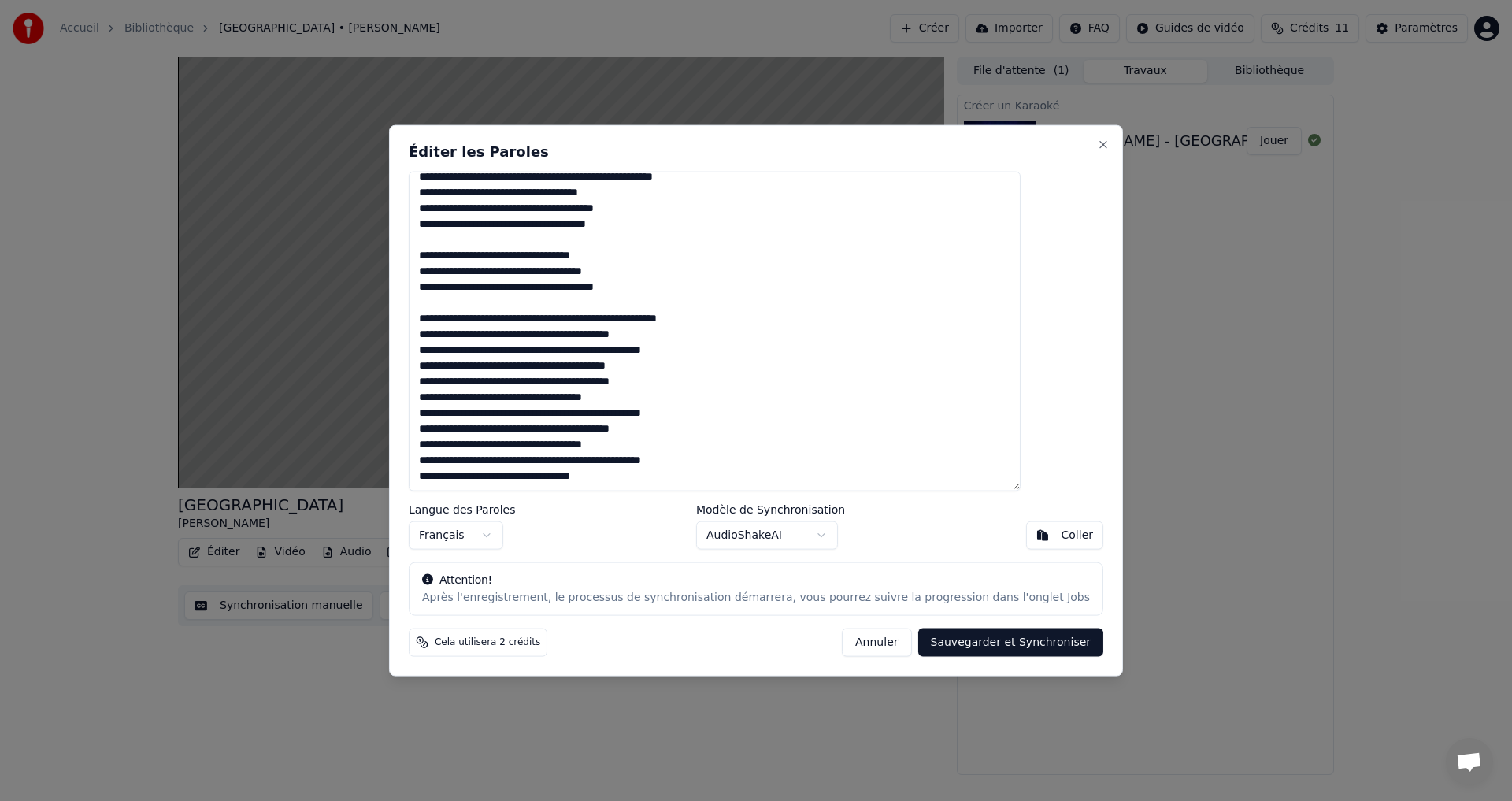
click at [699, 362] on textarea at bounding box center [714, 331] width 612 height 320
click at [502, 398] on textarea at bounding box center [714, 331] width 612 height 320
click at [502, 447] on textarea at bounding box center [714, 331] width 612 height 320
click at [742, 428] on textarea at bounding box center [714, 331] width 612 height 320
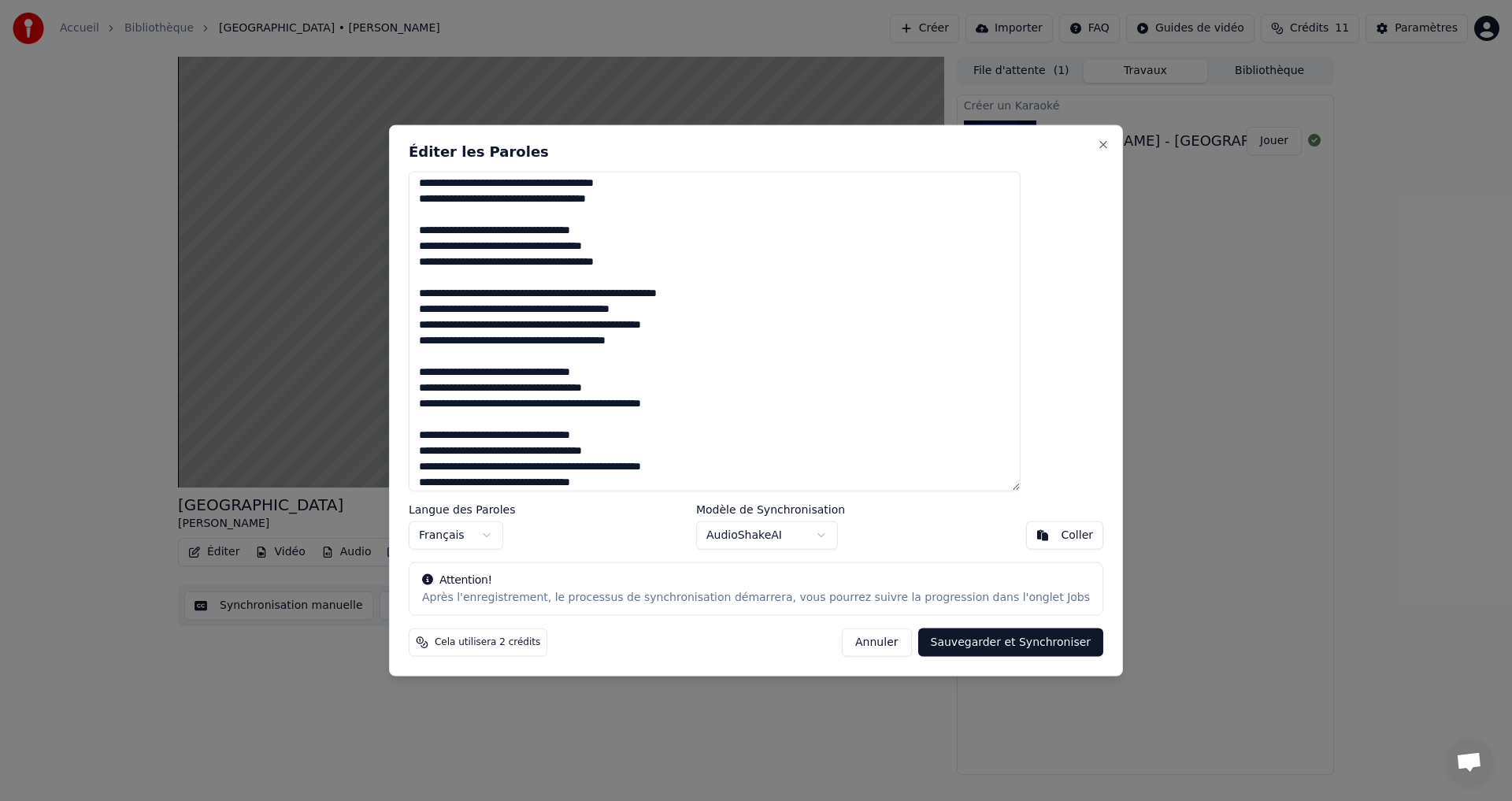
scroll to position [181, 0]
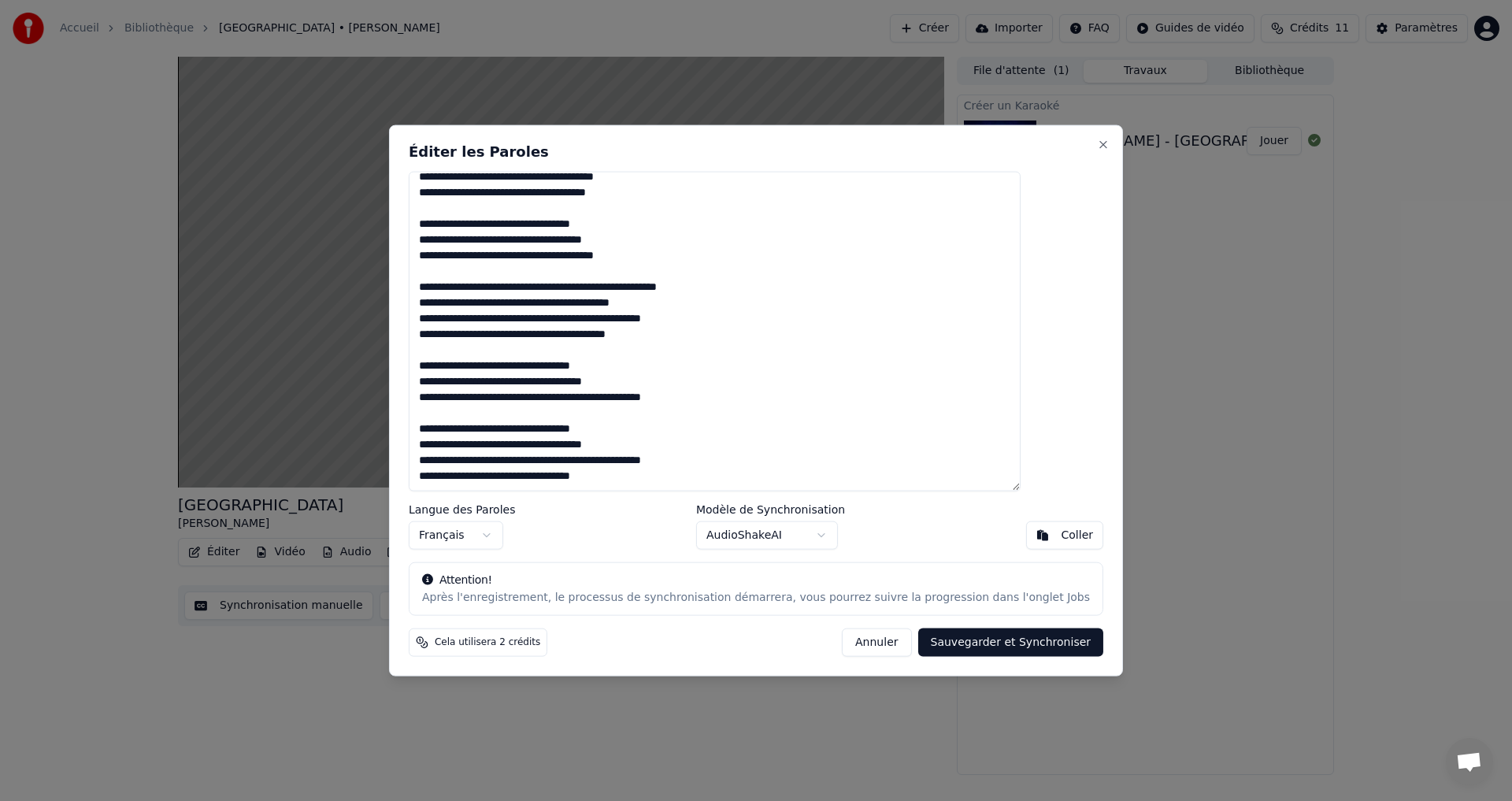
click at [541, 459] on textarea at bounding box center [714, 331] width 612 height 320
click at [697, 462] on textarea at bounding box center [714, 331] width 612 height 320
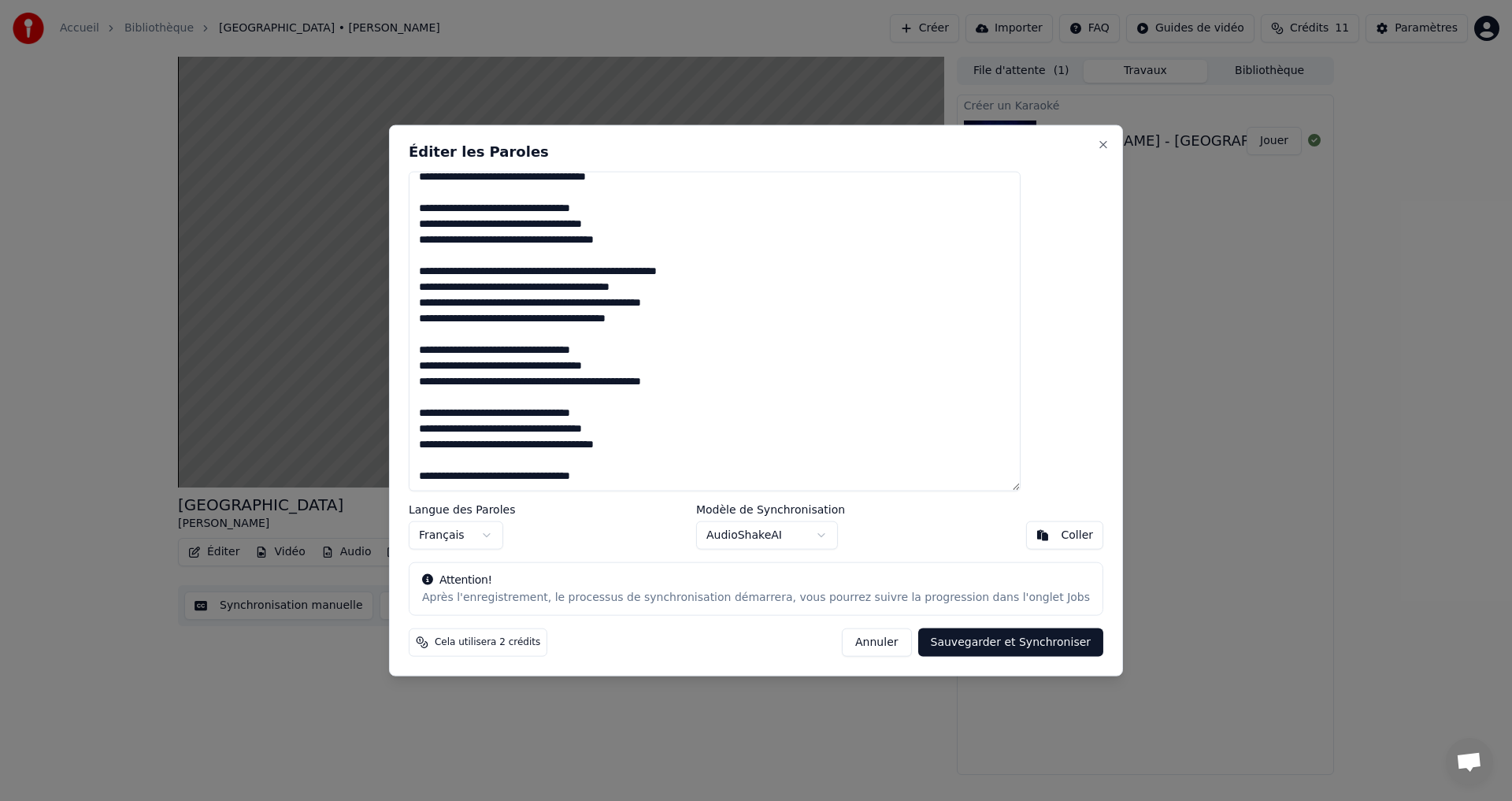
click at [695, 474] on textarea at bounding box center [714, 331] width 612 height 320
type textarea "**********"
click at [959, 641] on button "Sauvegarder et Synchroniser" at bounding box center [1011, 642] width 186 height 28
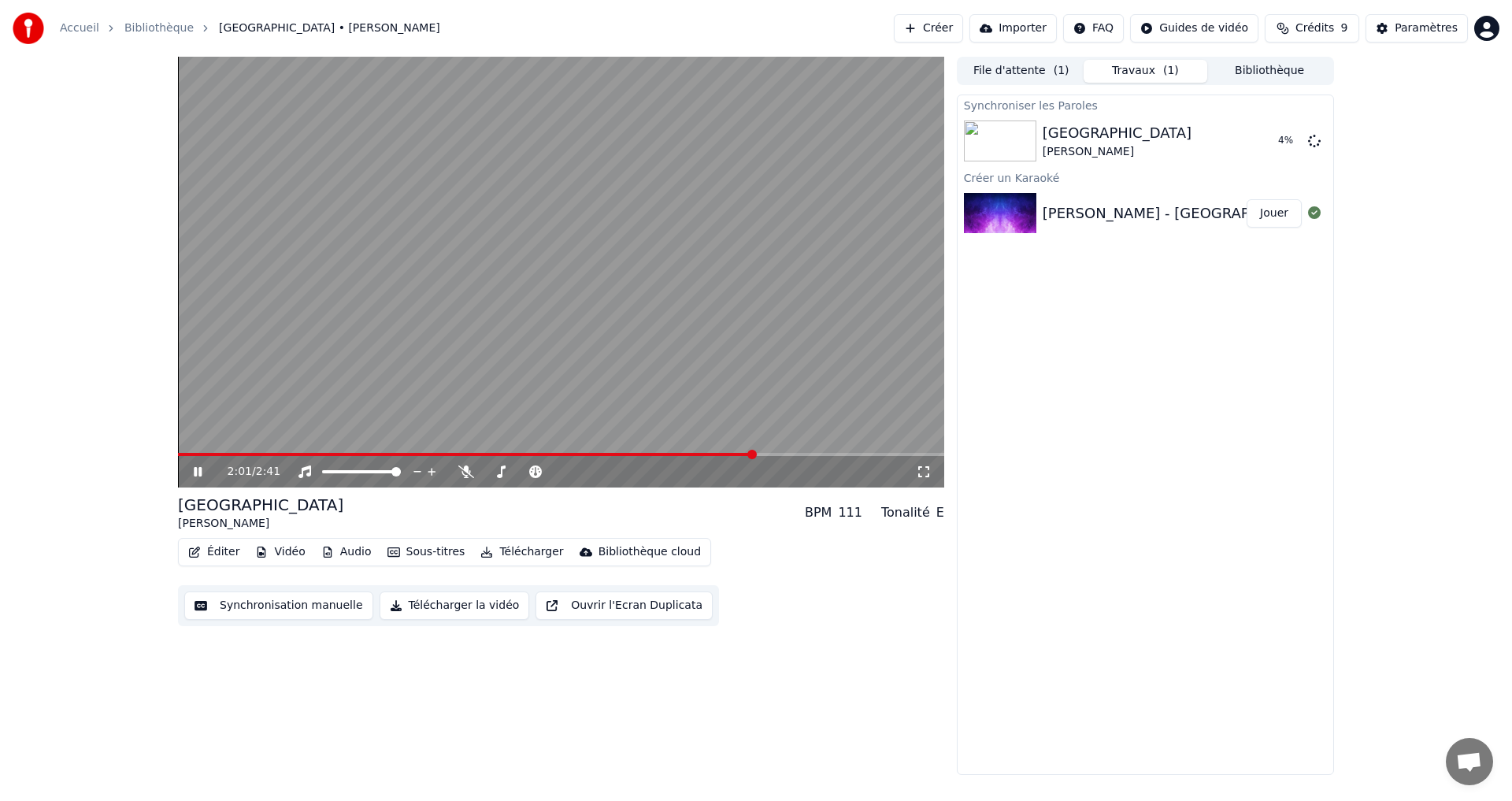
click at [424, 552] on button "Sous-titres" at bounding box center [427, 551] width 91 height 22
click at [894, 451] on video at bounding box center [561, 272] width 767 height 430
click at [894, 455] on span at bounding box center [561, 454] width 767 height 3
click at [904, 454] on span at bounding box center [561, 454] width 767 height 3
click at [938, 454] on span at bounding box center [561, 454] width 767 height 3
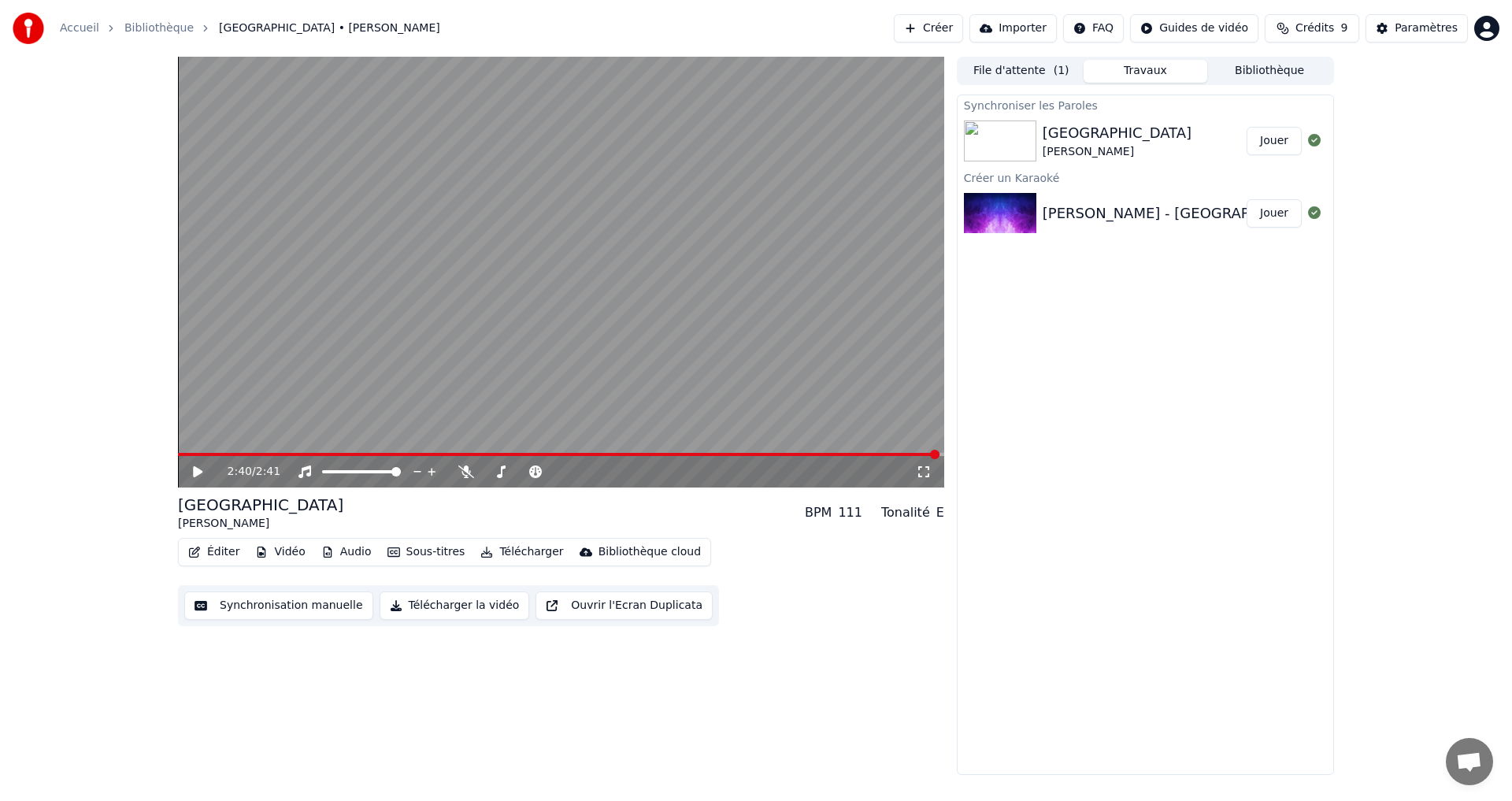
click at [941, 454] on span at bounding box center [561, 454] width 767 height 3
click at [1080, 443] on div "Synchroniser les Paroles Les Champs-Elysées [PERSON_NAME] Jouer Créer un Karaok…" at bounding box center [1145, 434] width 378 height 680
click at [1083, 134] on div "[GEOGRAPHIC_DATA]" at bounding box center [1117, 132] width 149 height 22
click at [983, 124] on img at bounding box center [1000, 141] width 72 height 41
click at [1277, 137] on button "Jouer" at bounding box center [1274, 140] width 55 height 28
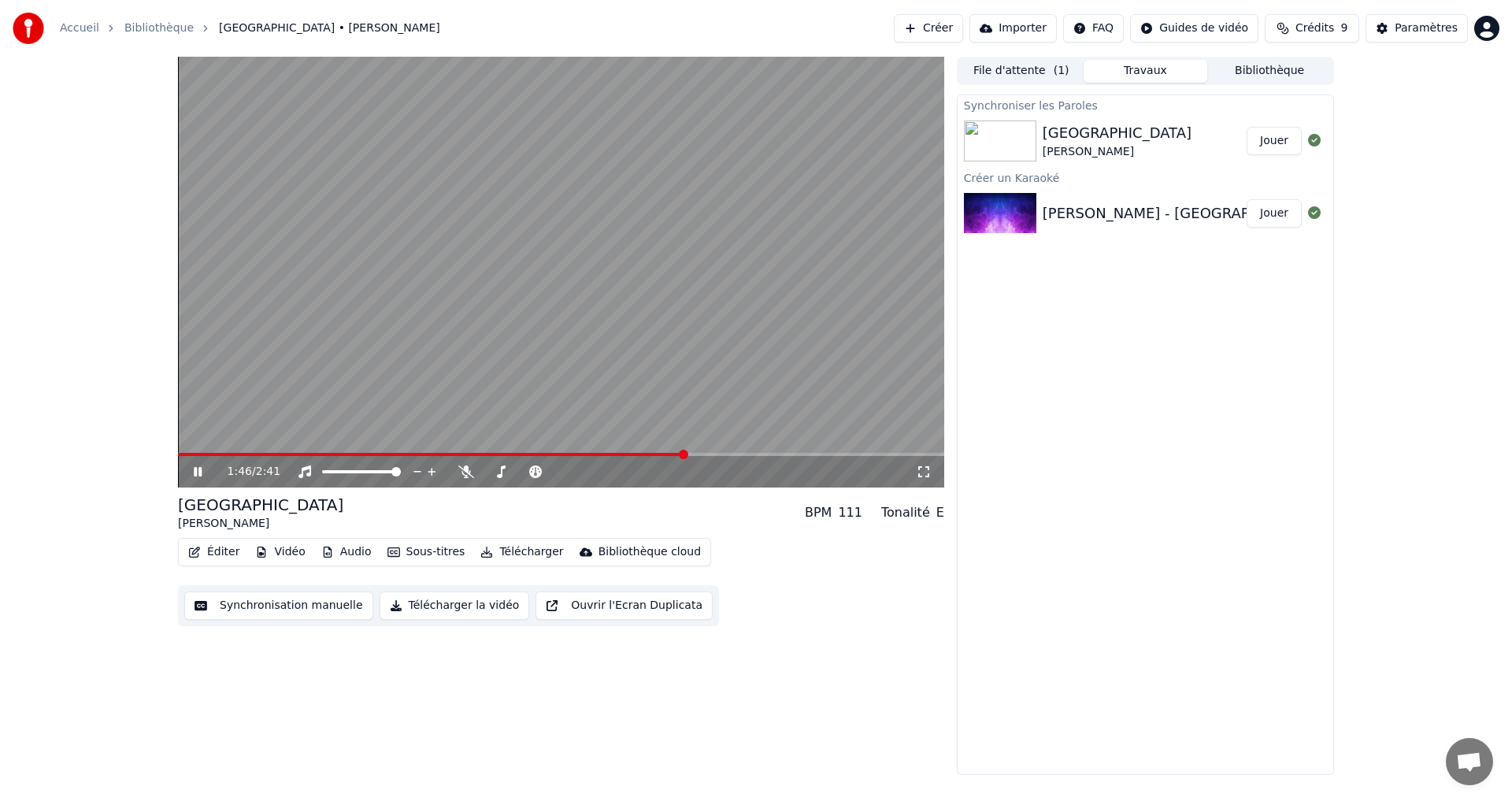
click at [366, 669] on div "1:46 / 2:41 Les Champs-Elysées [PERSON_NAME] BPM 111 Tonalité E Éditer Vidéo Au…" at bounding box center [561, 416] width 767 height 718
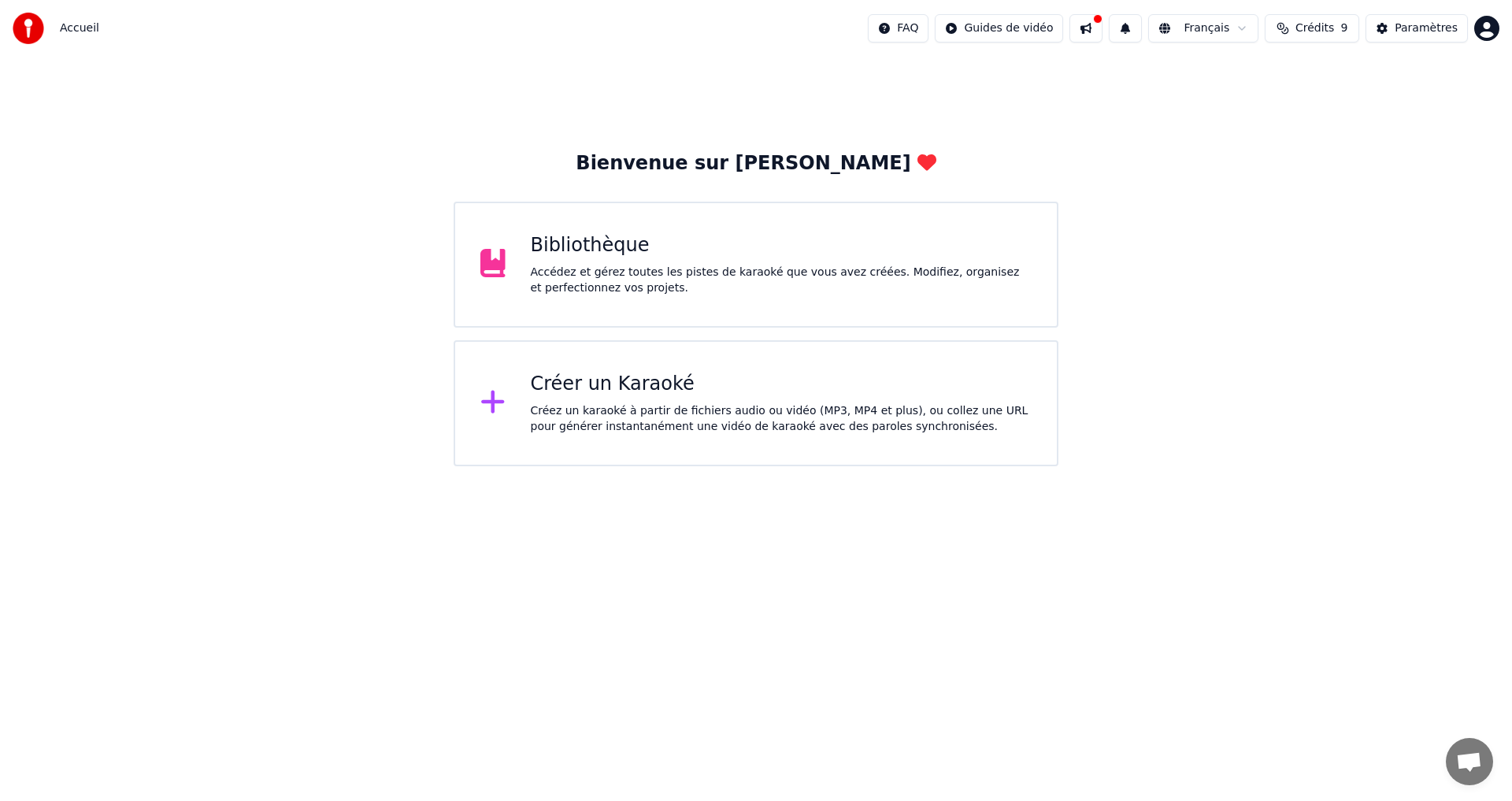
click at [556, 246] on div "Bibliothèque" at bounding box center [782, 245] width 502 height 25
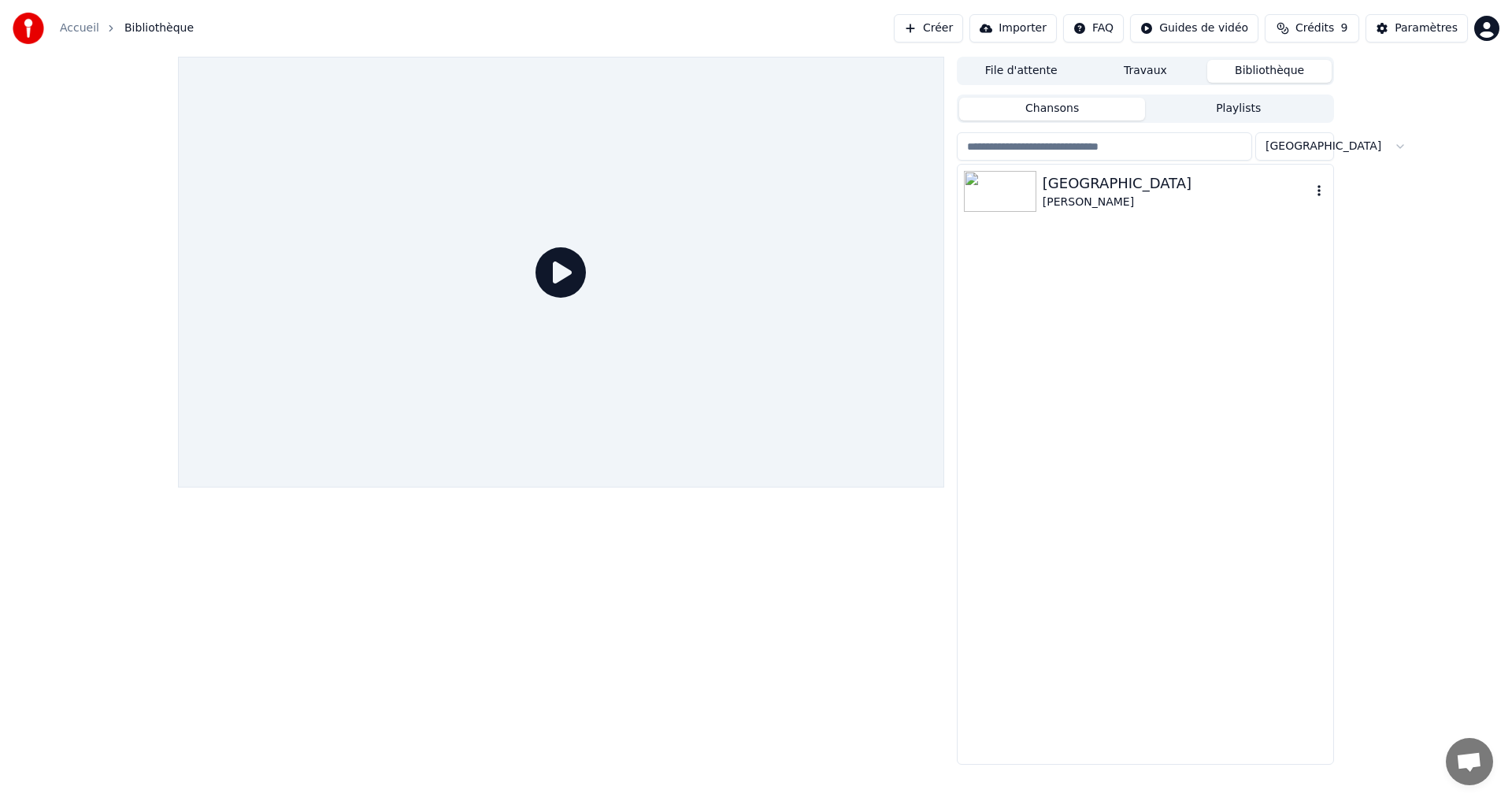
click at [1323, 190] on icon "button" at bounding box center [1319, 190] width 15 height 13
click at [1078, 190] on div "[GEOGRAPHIC_DATA]" at bounding box center [1177, 183] width 268 height 22
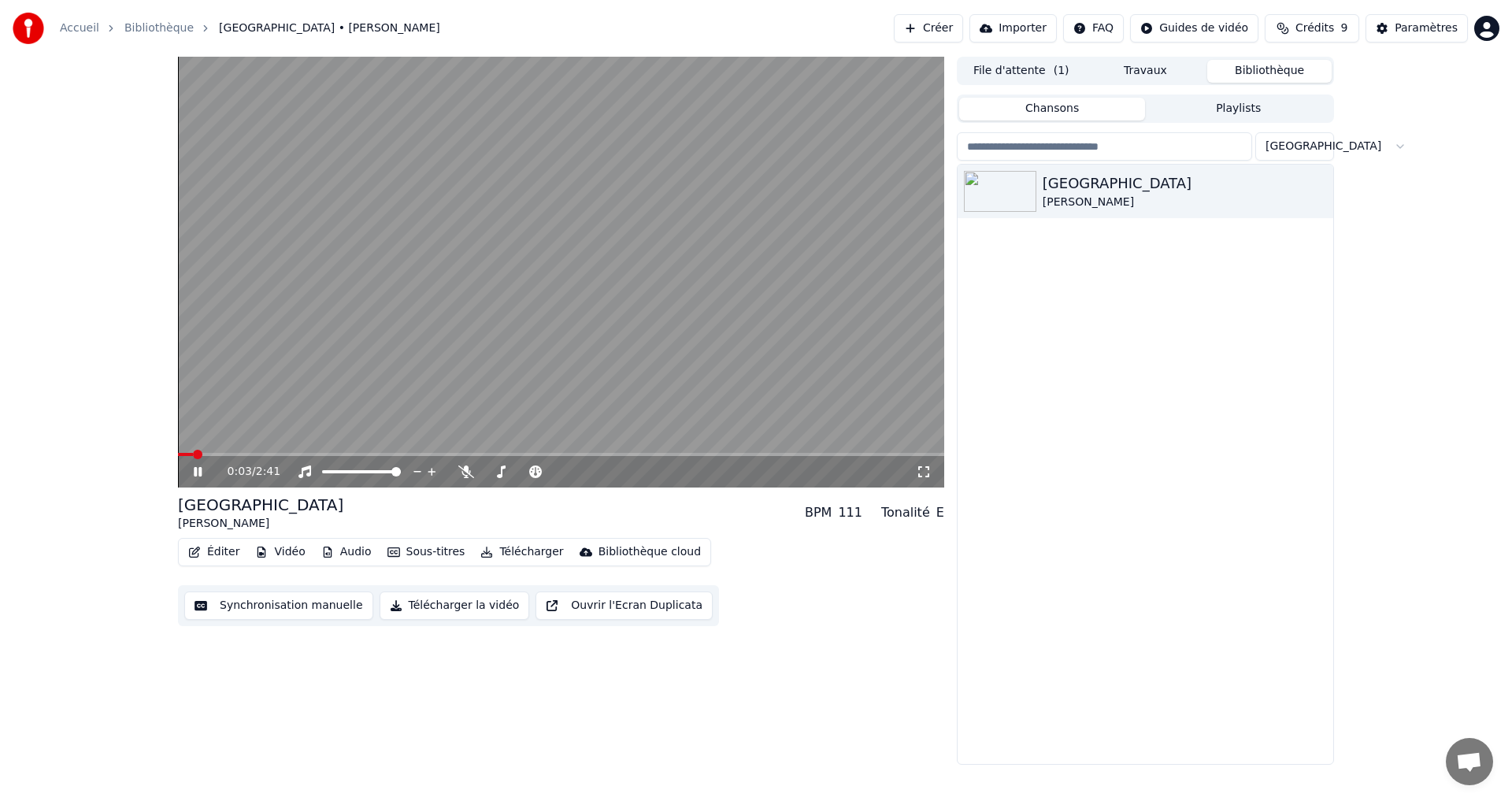
click at [318, 606] on button "Synchronisation manuelle" at bounding box center [279, 605] width 189 height 28
